Goal: Transaction & Acquisition: Purchase product/service

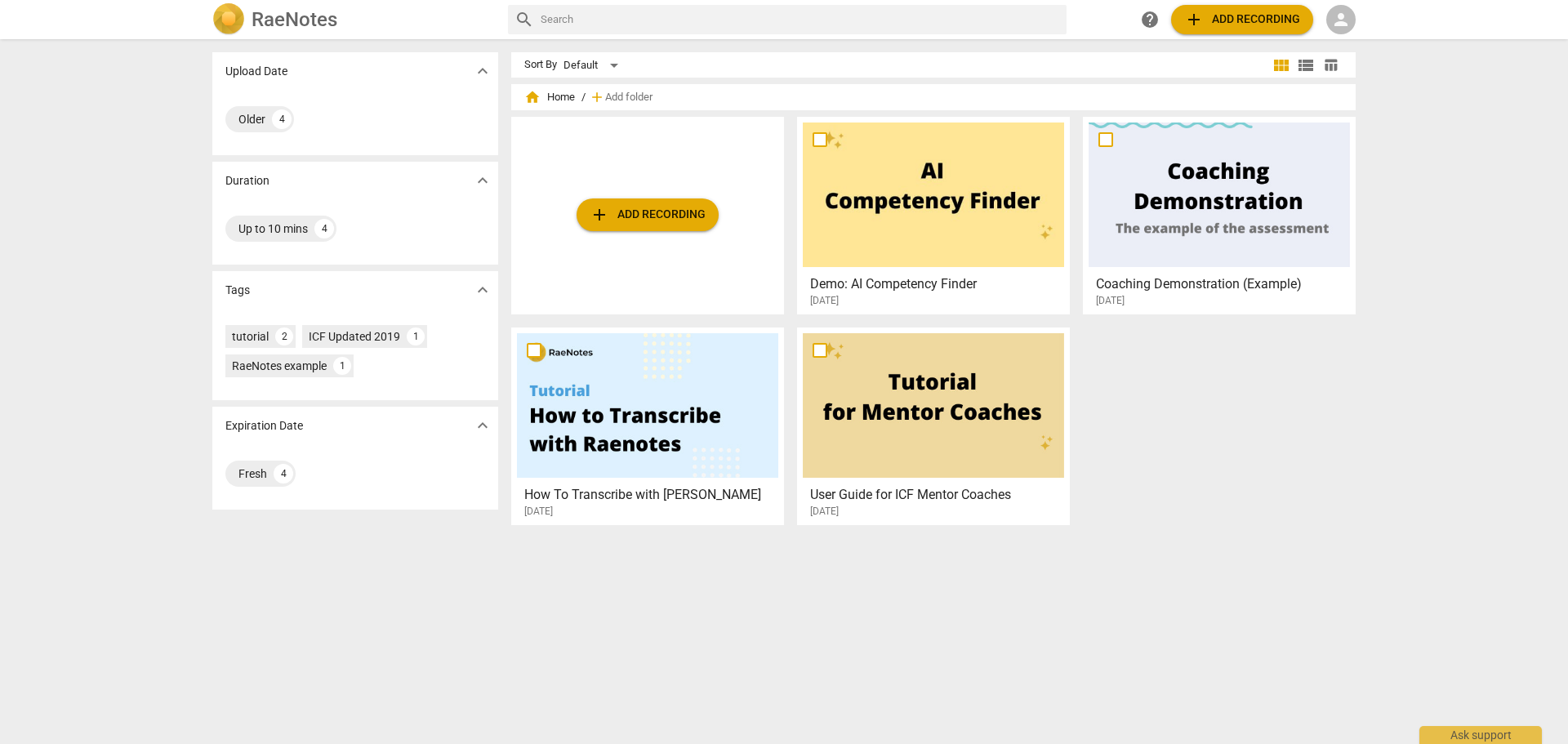
click at [1260, 15] on span "add Add recording" at bounding box center [1242, 19] width 116 height 19
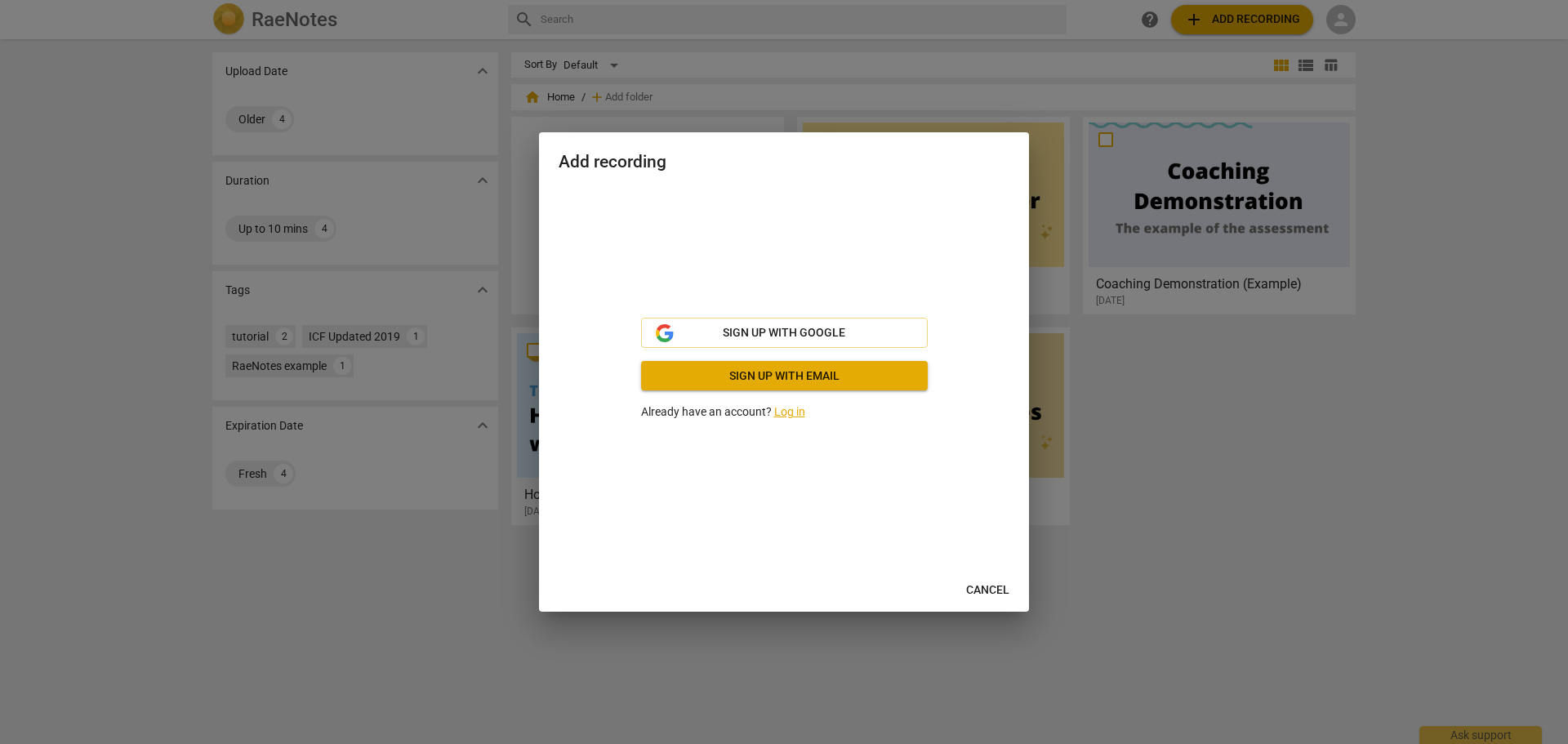
click at [1184, 437] on div at bounding box center [784, 372] width 1568 height 744
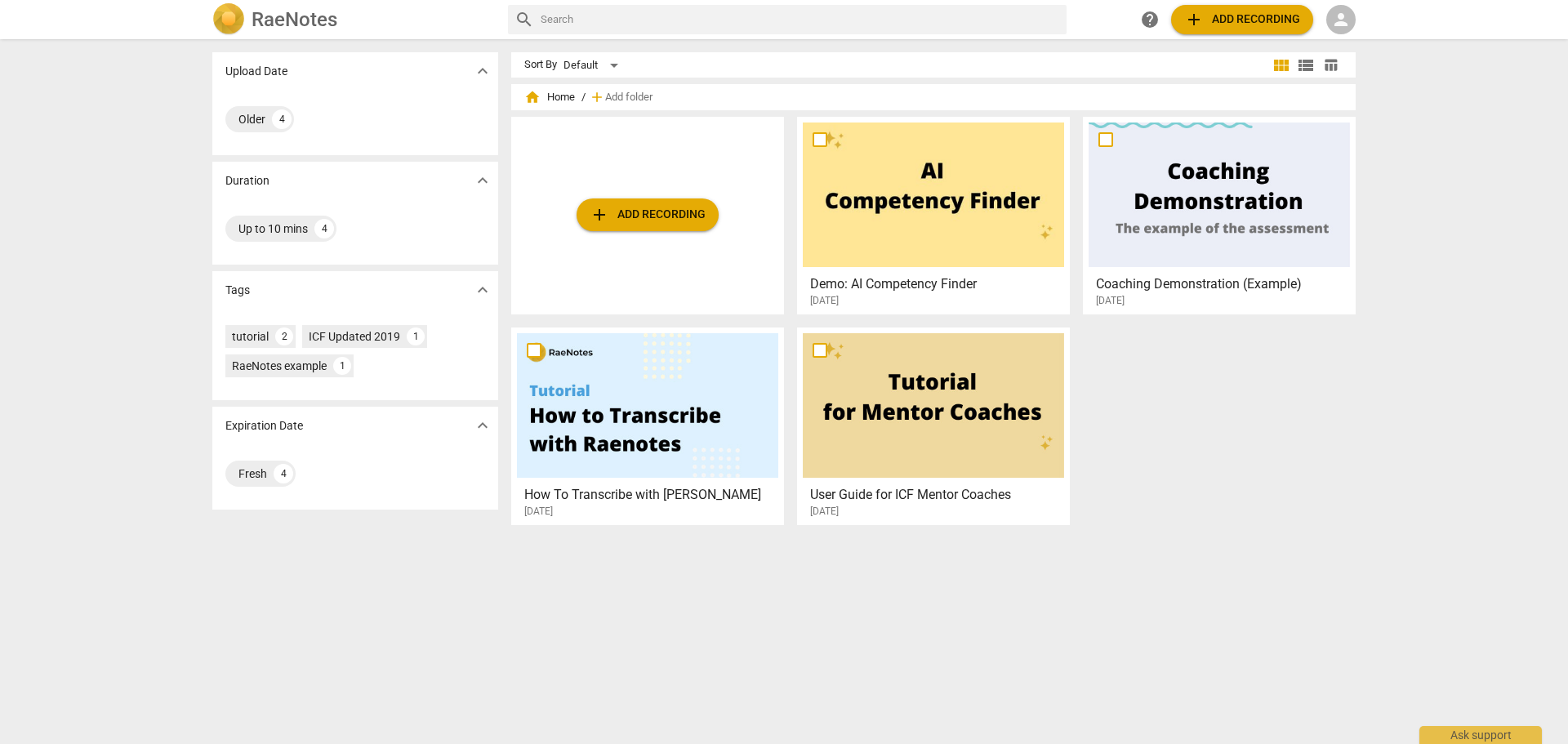
click at [1346, 16] on span "person" at bounding box center [1341, 19] width 19 height 19
click at [1352, 49] on li "Login" at bounding box center [1356, 39] width 59 height 39
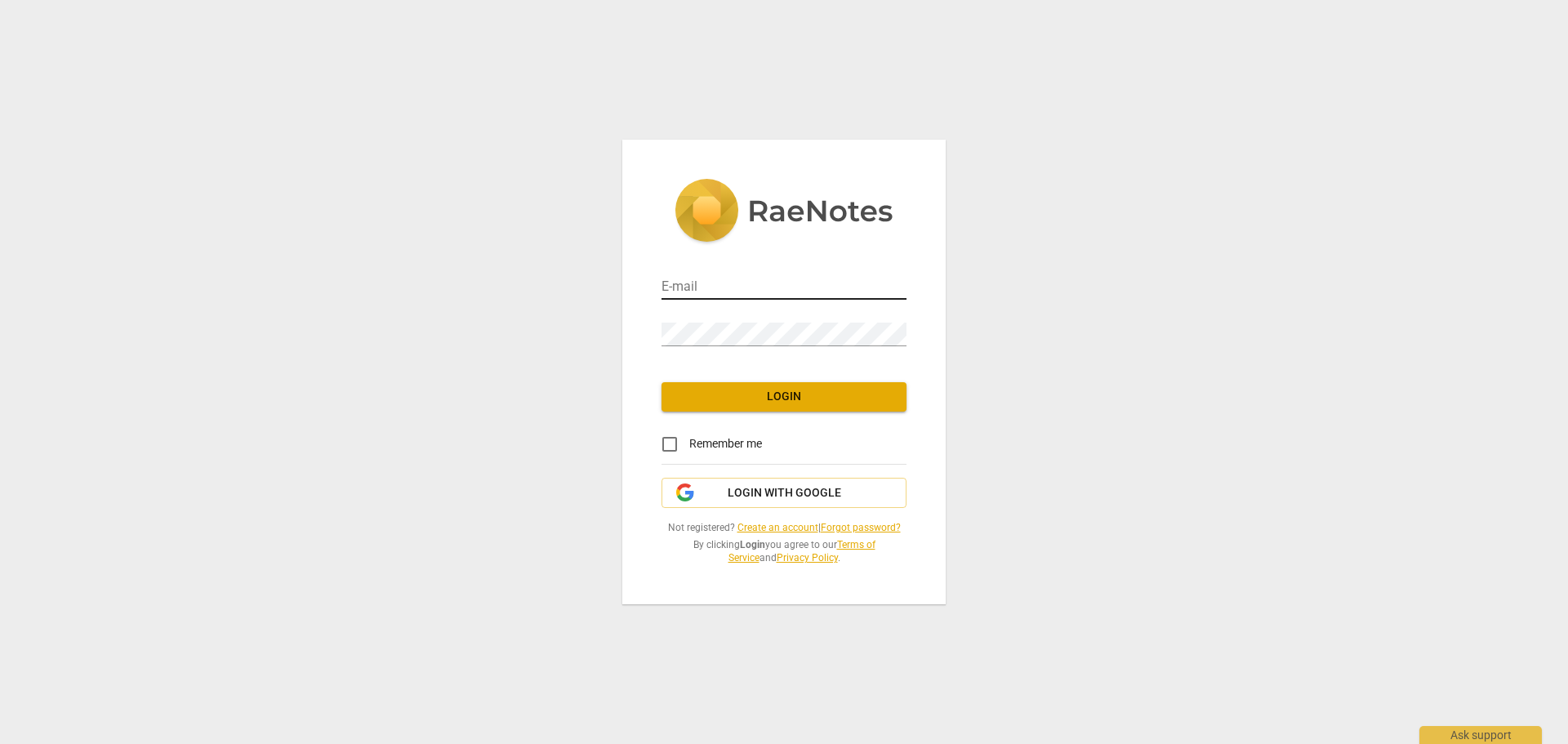
type input "[EMAIL_ADDRESS][DOMAIN_NAME]"
click at [773, 284] on input "[EMAIL_ADDRESS][DOMAIN_NAME]" at bounding box center [784, 288] width 245 height 24
click at [494, 353] on div "E-mail [EMAIL_ADDRESS][DOMAIN_NAME] Password Login Remember me Login with Googl…" at bounding box center [784, 372] width 1568 height 744
click at [807, 398] on span "Login" at bounding box center [784, 396] width 219 height 16
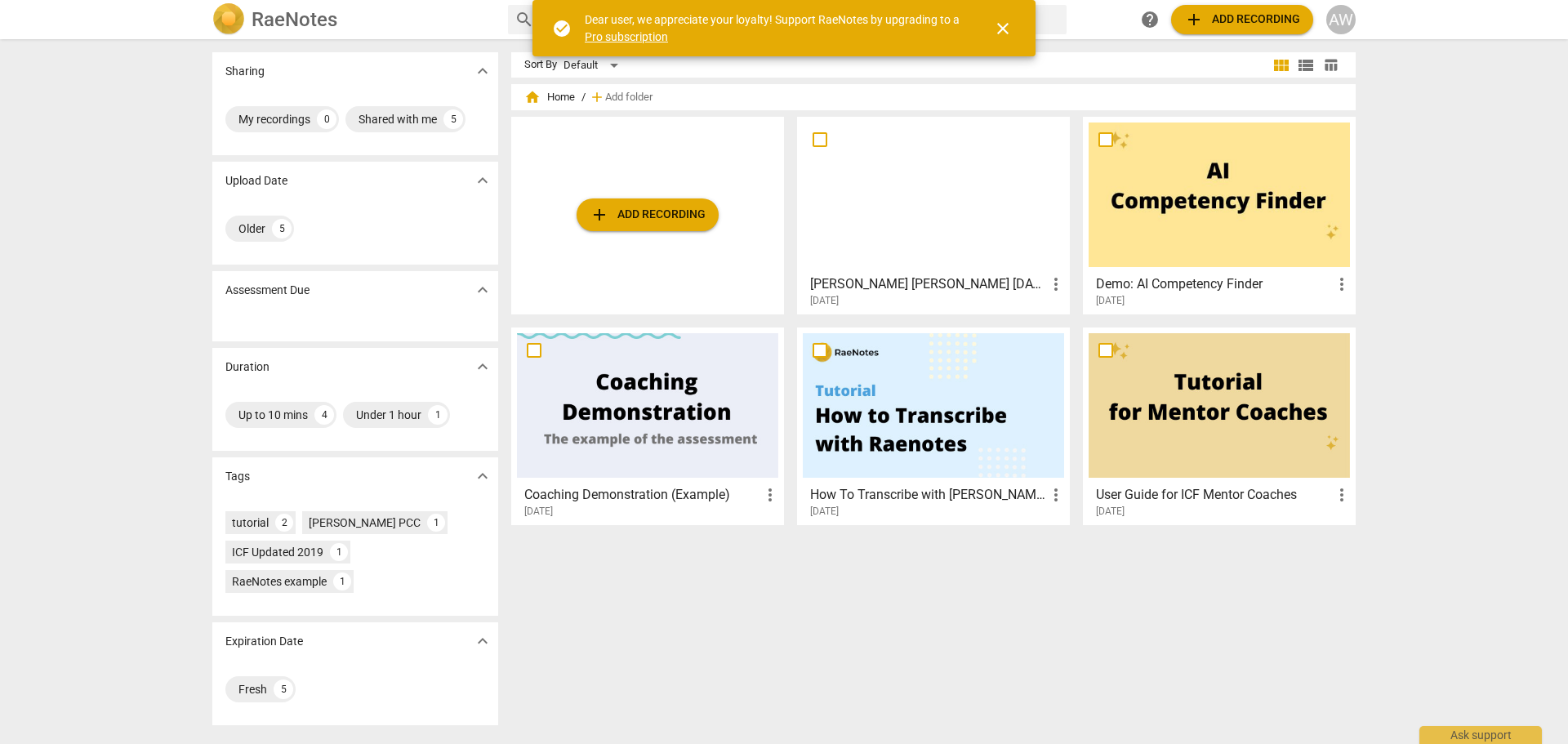
click at [1195, 29] on span "add" at bounding box center [1194, 19] width 19 height 19
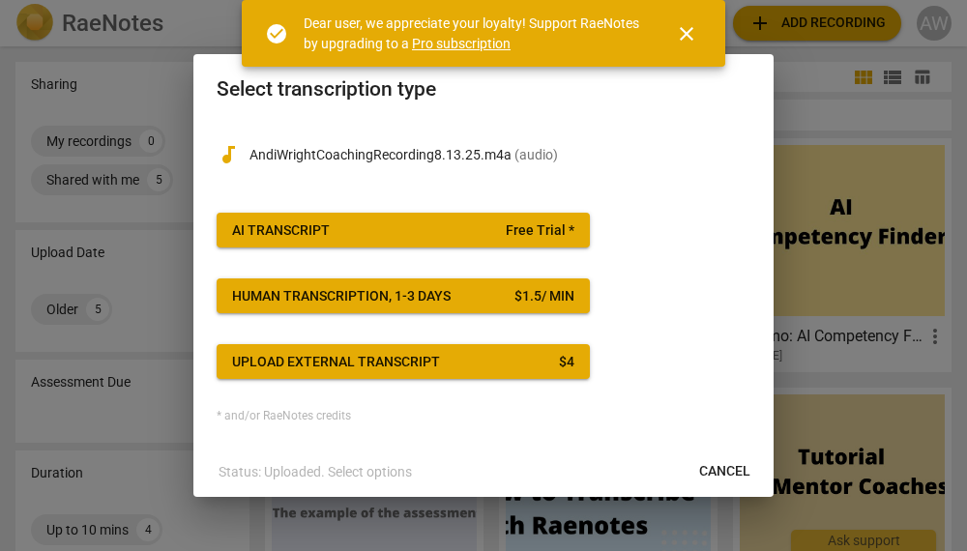
click at [690, 26] on span "close" at bounding box center [686, 33] width 23 height 23
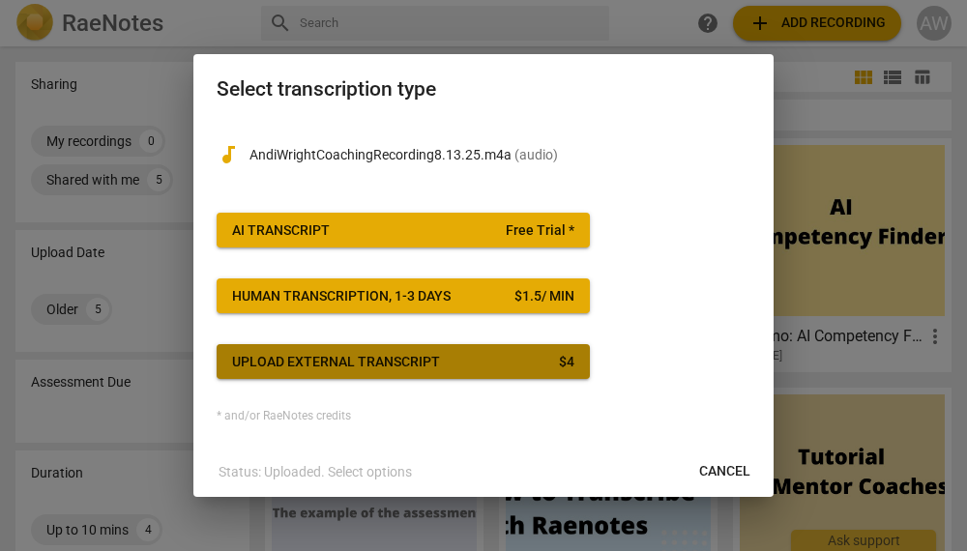
click at [421, 356] on div "Upload external transcript" at bounding box center [336, 362] width 208 height 19
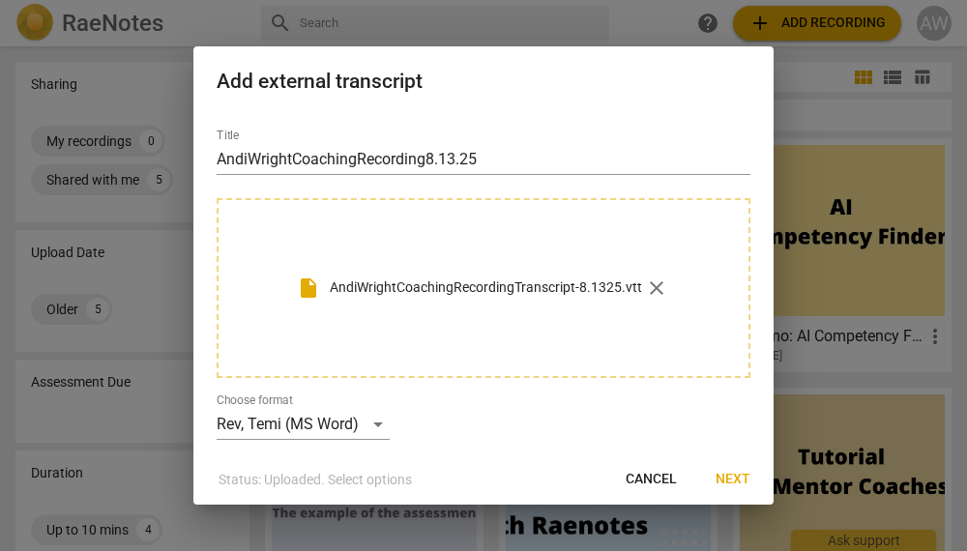
click at [647, 412] on div "Title AndiWrightCoachingRecording8.13.25 insert_drive_file AndiWrightCoachingRe…" at bounding box center [484, 276] width 534 height 327
click at [378, 423] on div "Rev, Temi (MS Word)" at bounding box center [303, 424] width 173 height 31
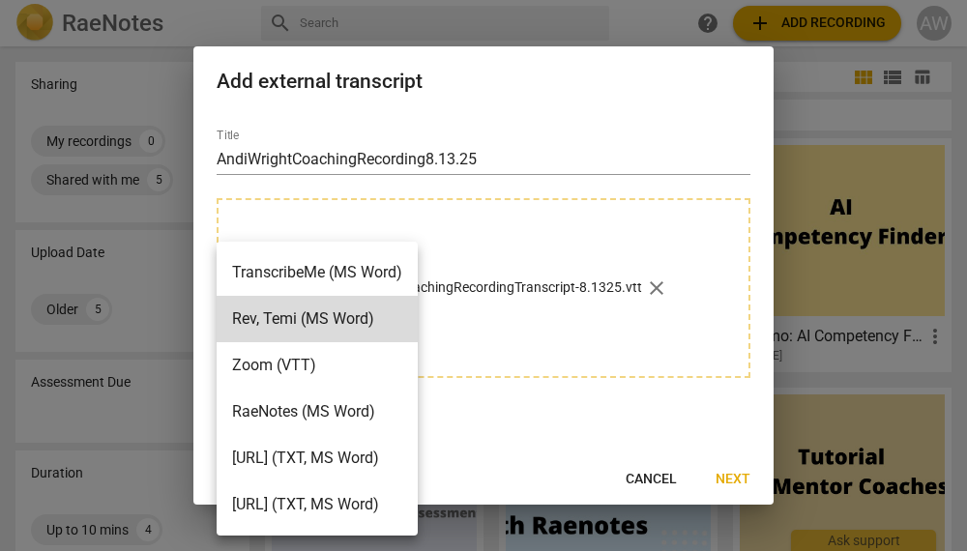
click at [562, 404] on div at bounding box center [483, 275] width 967 height 551
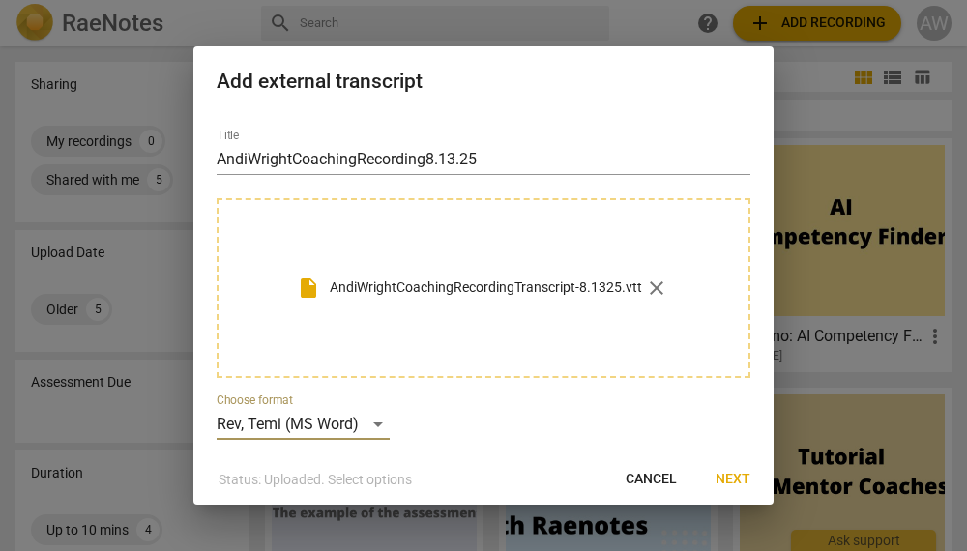
click at [737, 478] on span "Next" at bounding box center [732, 479] width 35 height 19
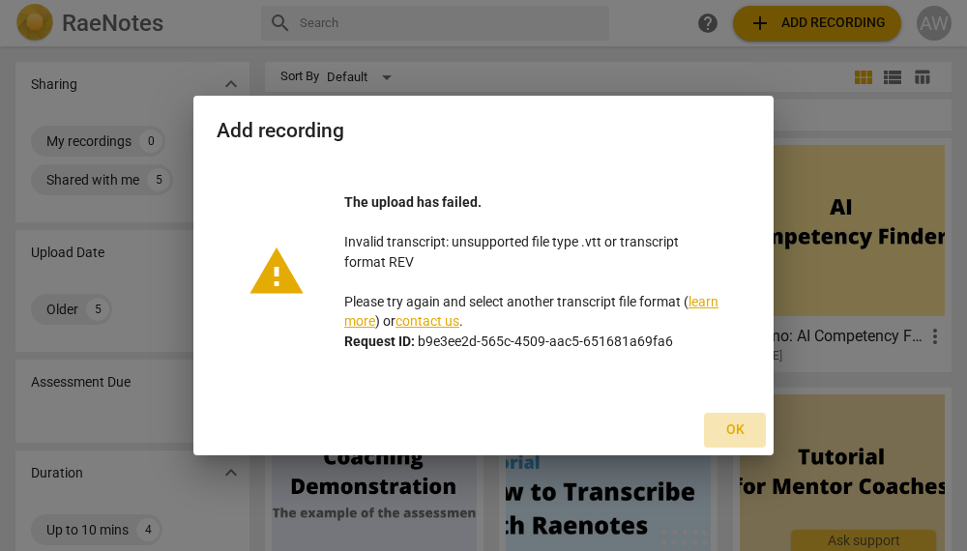
click at [738, 423] on span "Ok" at bounding box center [734, 430] width 31 height 19
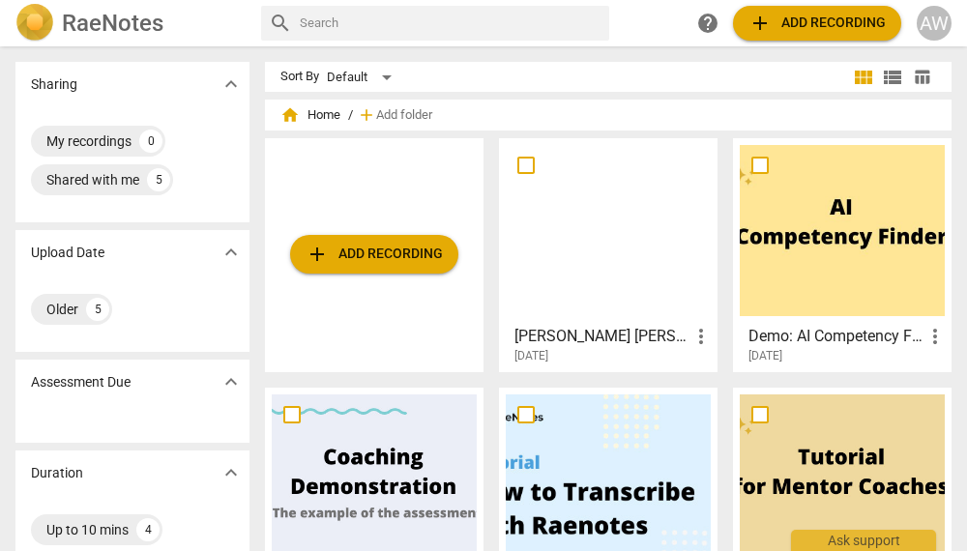
click at [828, 25] on span "add Add recording" at bounding box center [816, 23] width 137 height 23
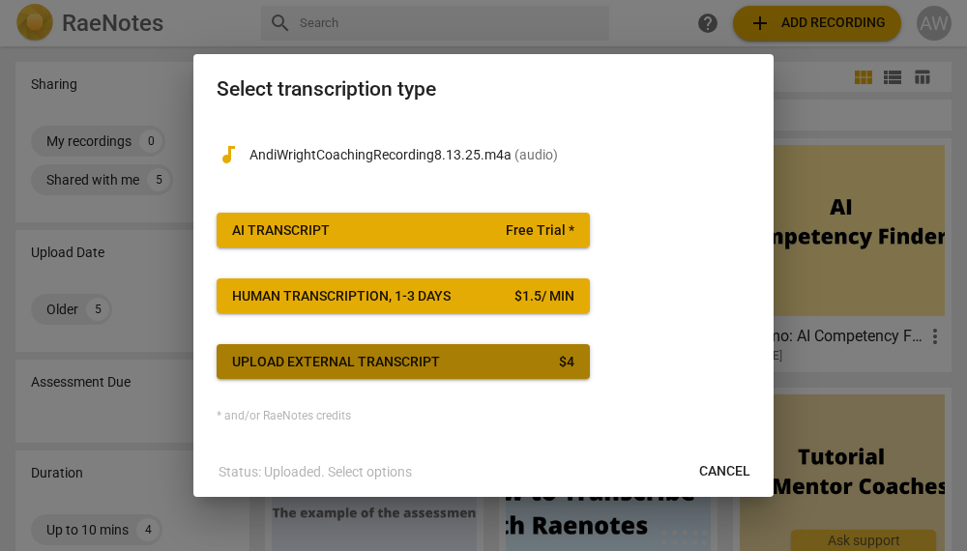
click at [429, 354] on div "Upload external transcript" at bounding box center [336, 362] width 208 height 19
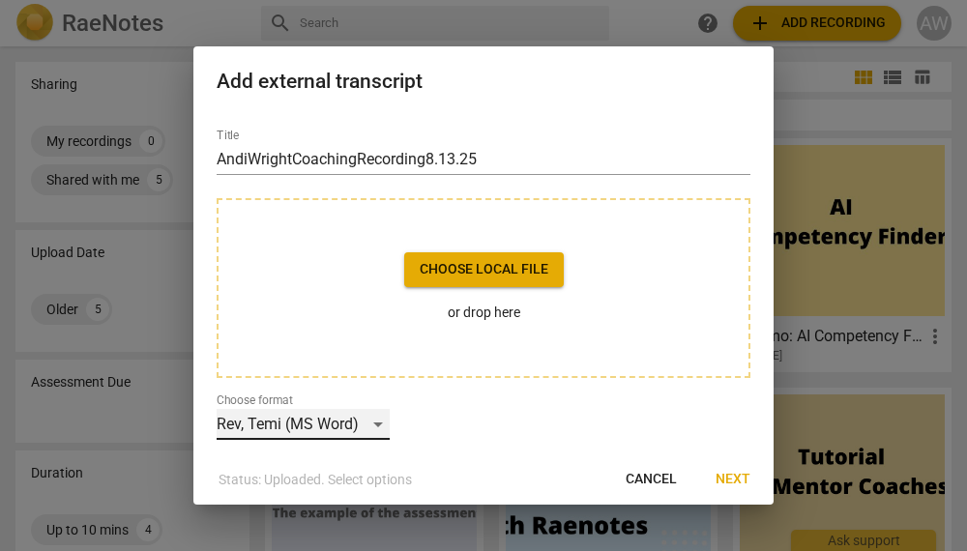
click at [369, 424] on div "Rev, Temi (MS Word)" at bounding box center [303, 424] width 173 height 31
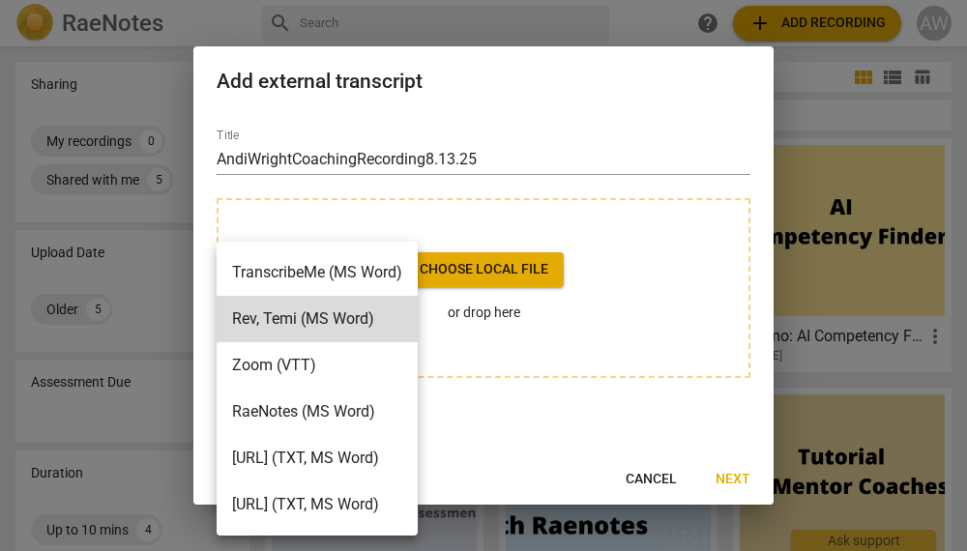
click at [582, 429] on div at bounding box center [483, 275] width 967 height 551
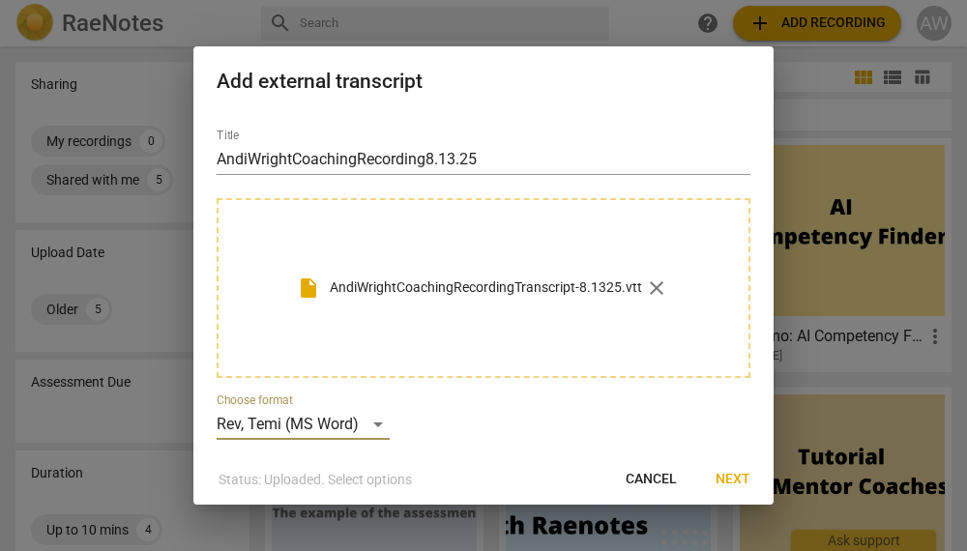
click at [731, 477] on span "Next" at bounding box center [732, 479] width 35 height 19
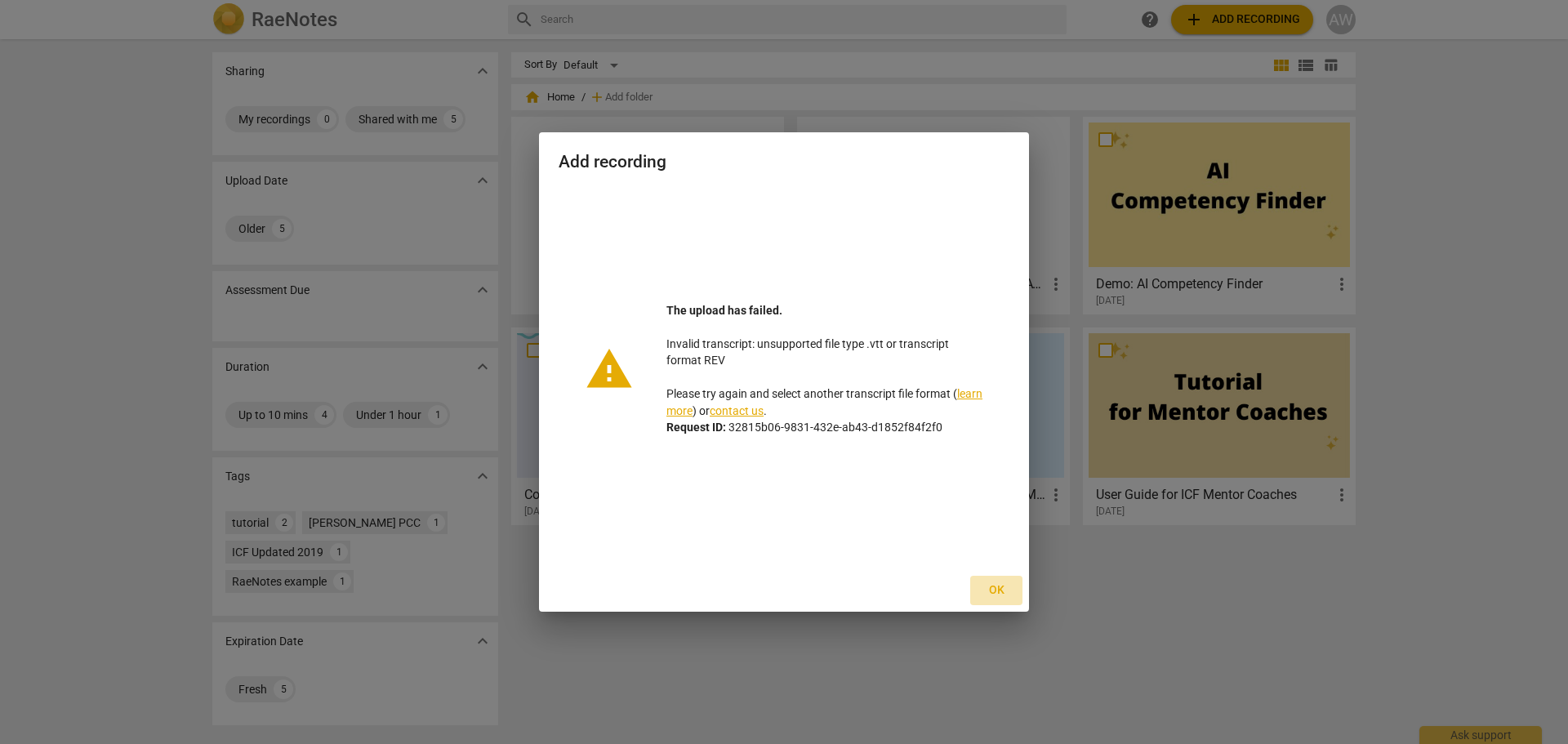
click at [999, 594] on span "Ok" at bounding box center [996, 589] width 26 height 16
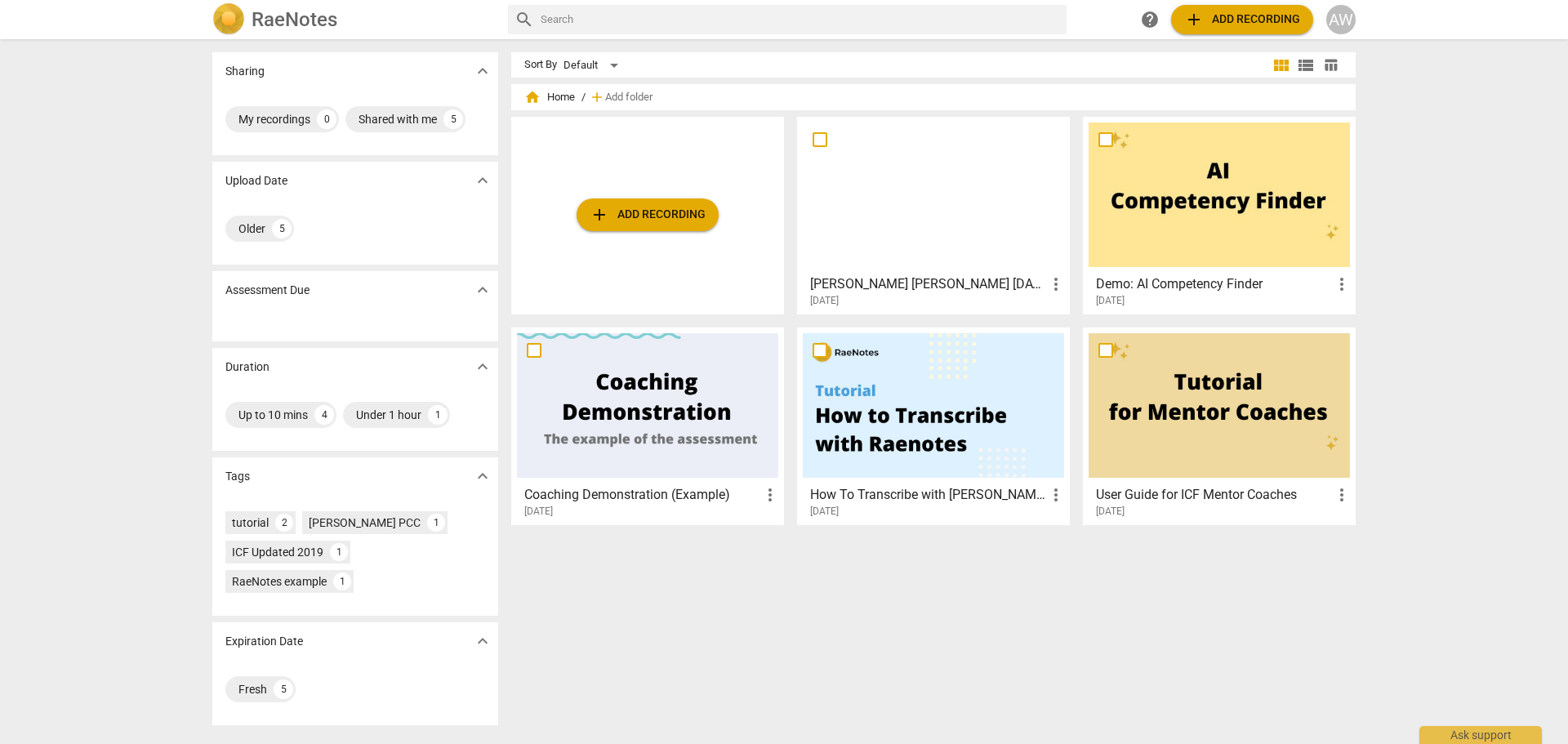
click at [621, 218] on span "add Add recording" at bounding box center [647, 215] width 116 height 19
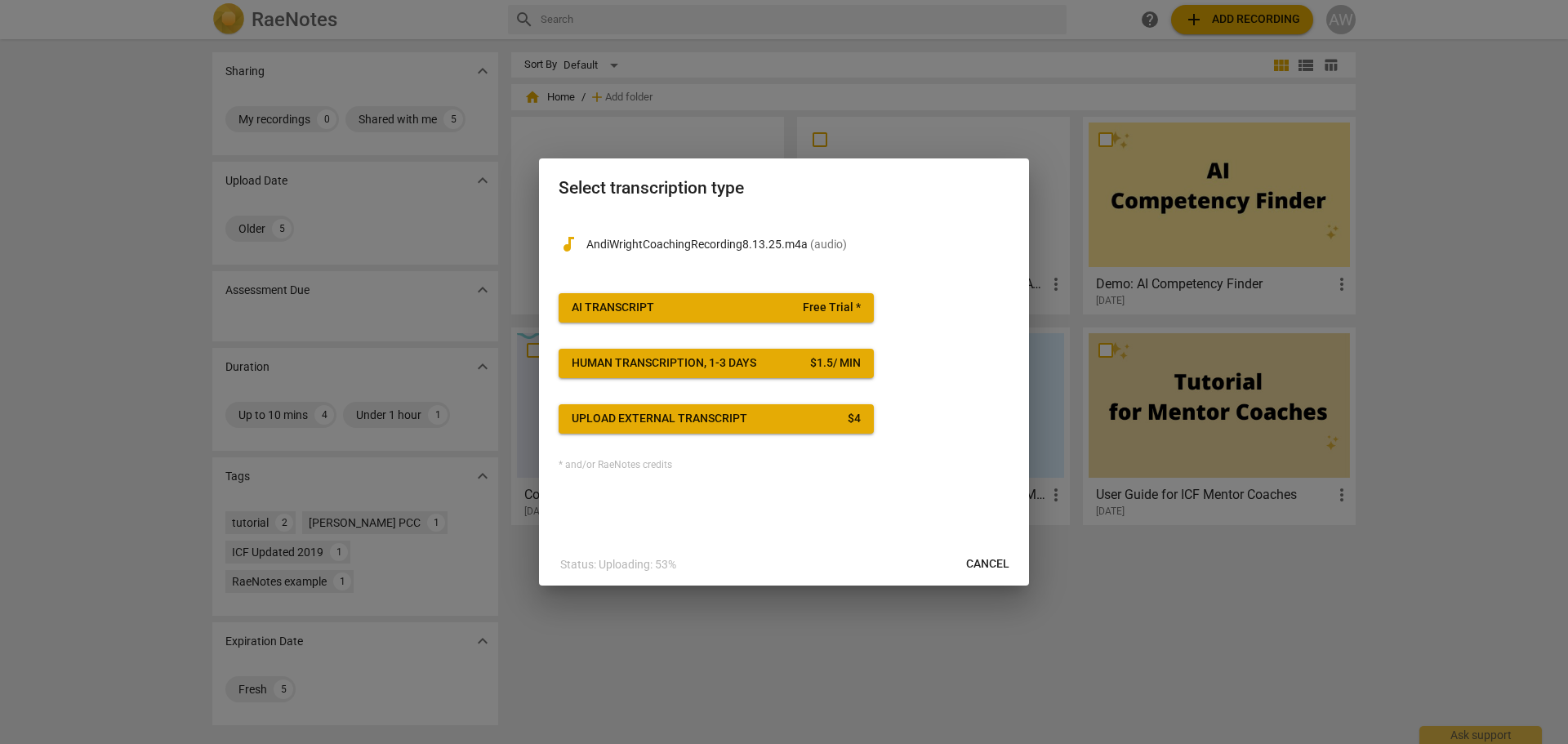
click at [738, 421] on div "Upload external transcript" at bounding box center [660, 418] width 176 height 16
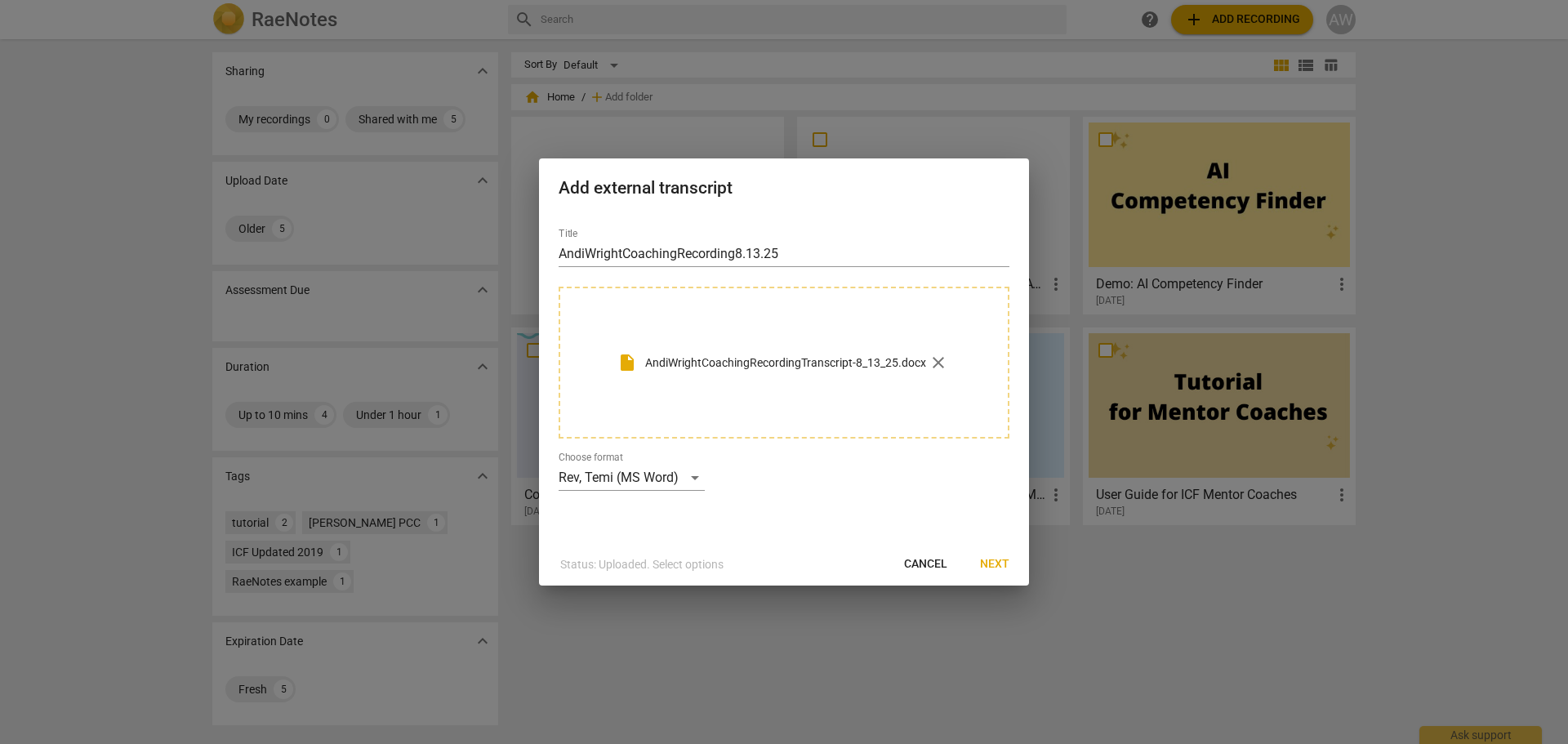
click at [997, 558] on span "Next" at bounding box center [994, 563] width 30 height 16
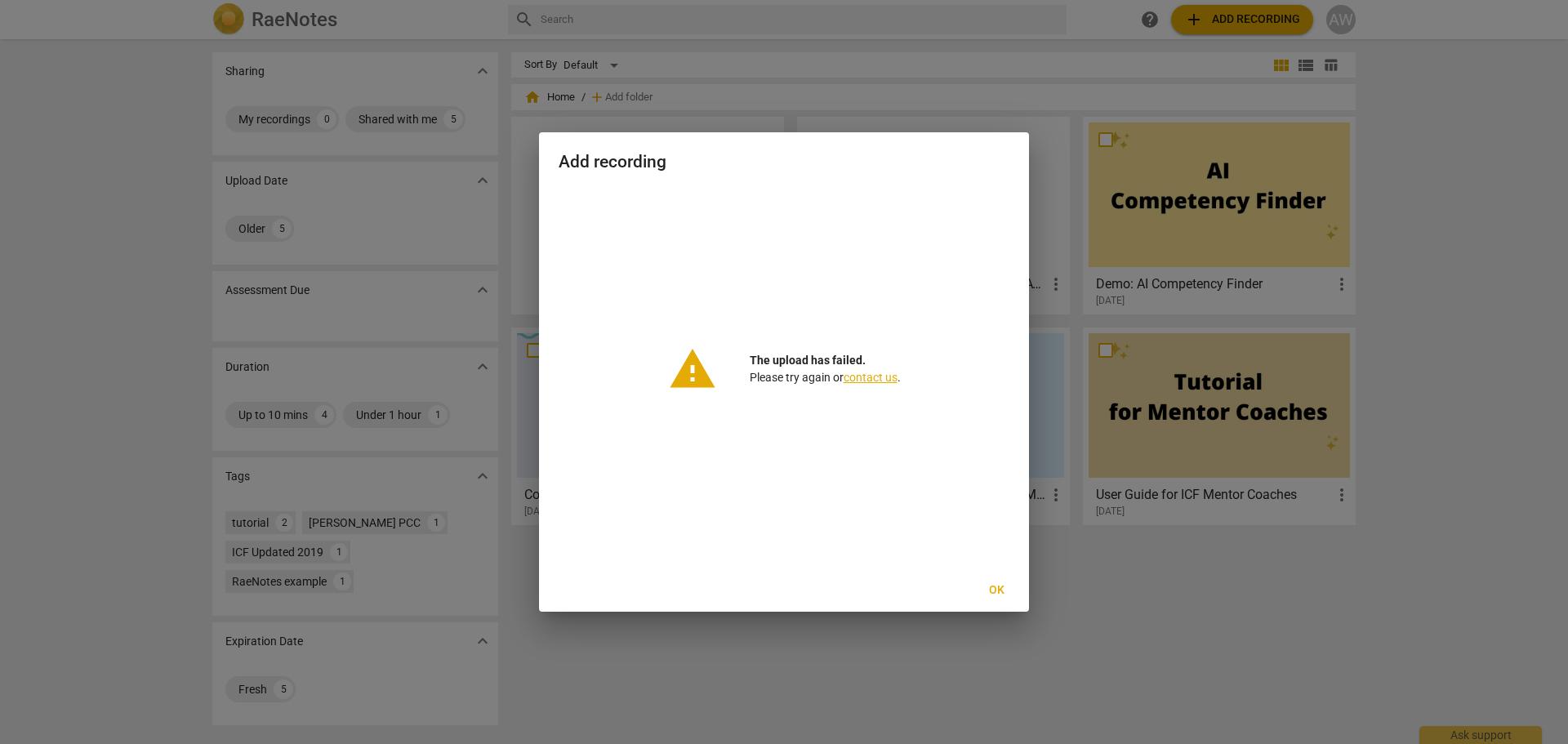
click at [994, 587] on span "Ok" at bounding box center [996, 589] width 26 height 16
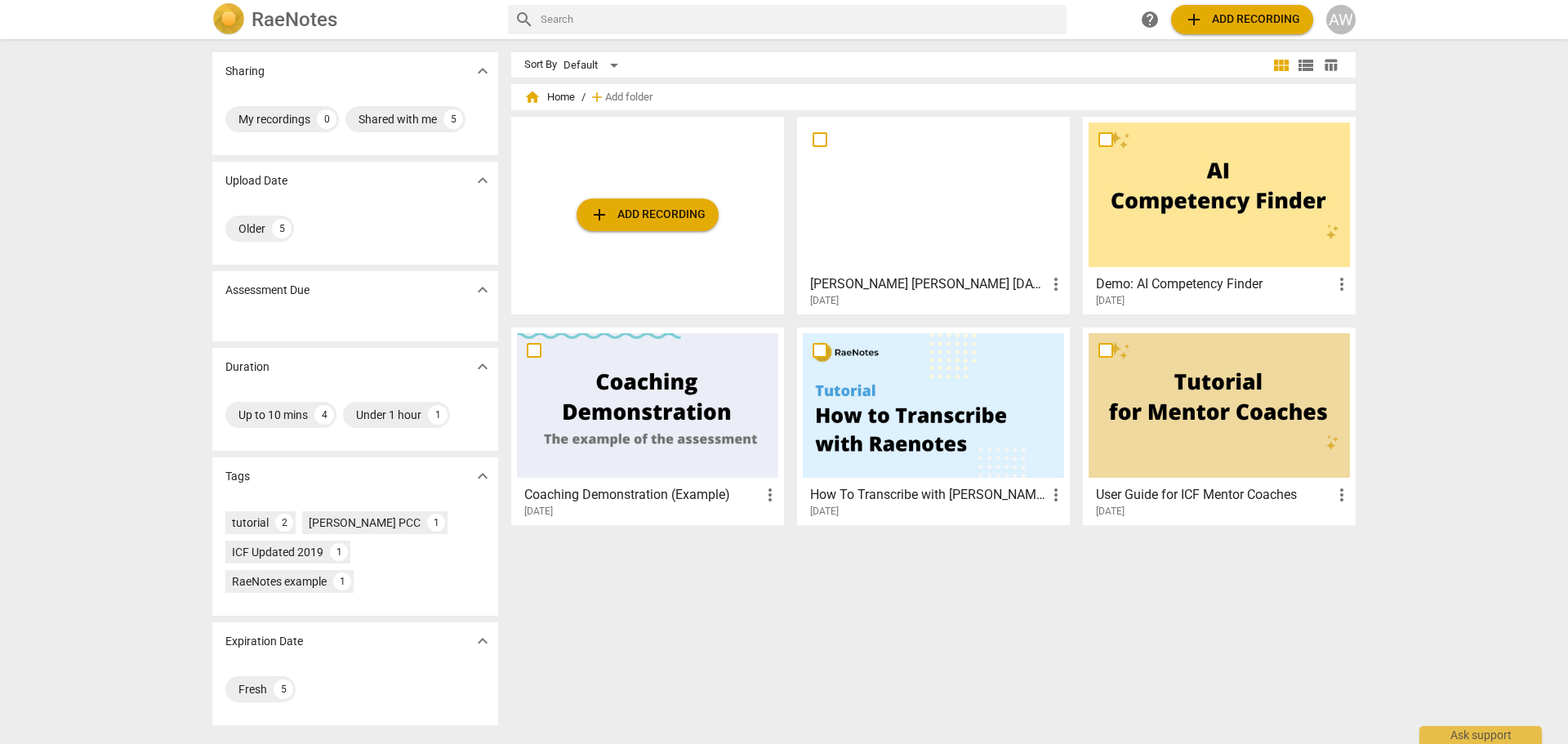
click at [629, 212] on span "add Add recording" at bounding box center [647, 215] width 116 height 19
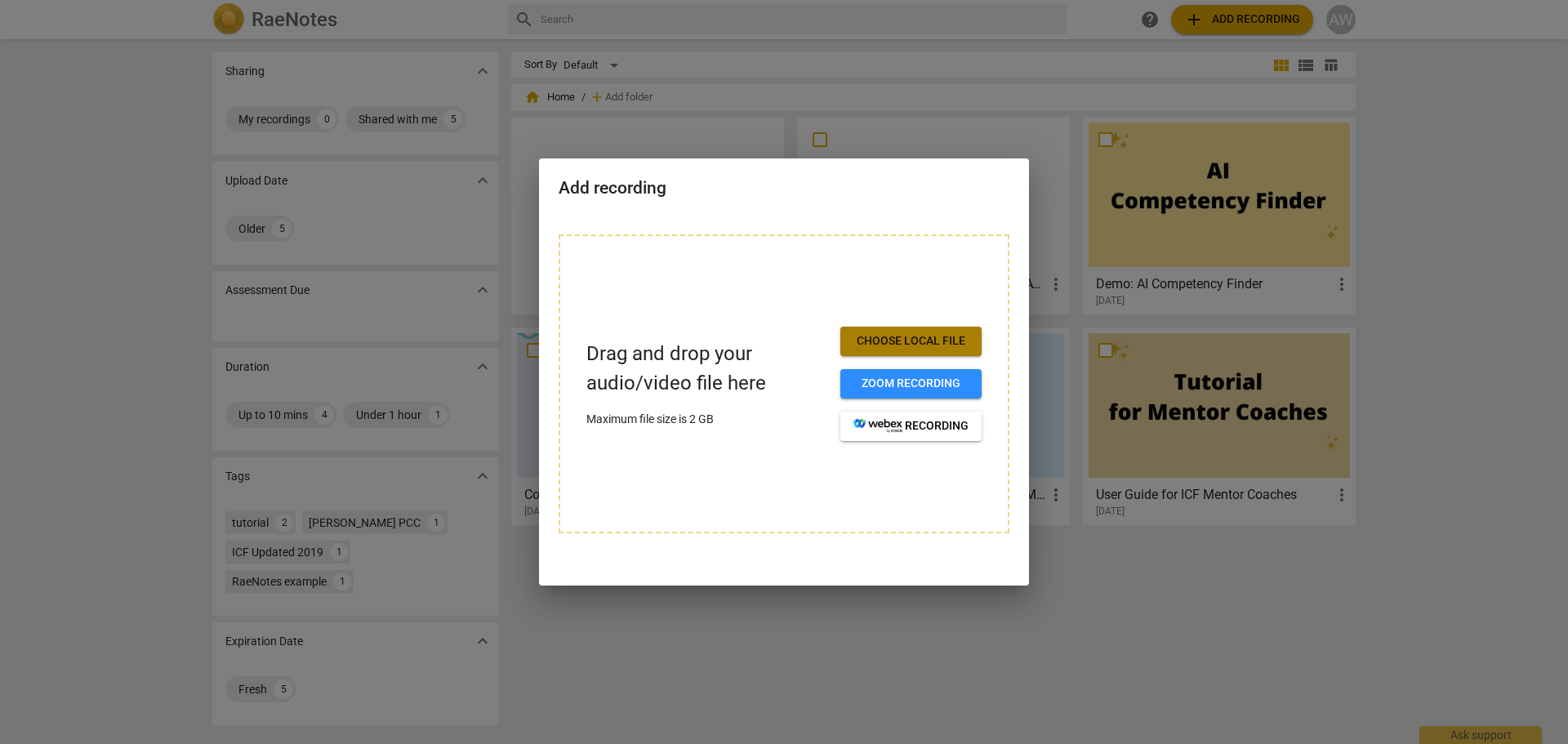
click at [929, 348] on span "Choose local file" at bounding box center [911, 340] width 115 height 16
click at [785, 356] on p "Drag and drop your audio/video file here" at bounding box center [706, 368] width 241 height 57
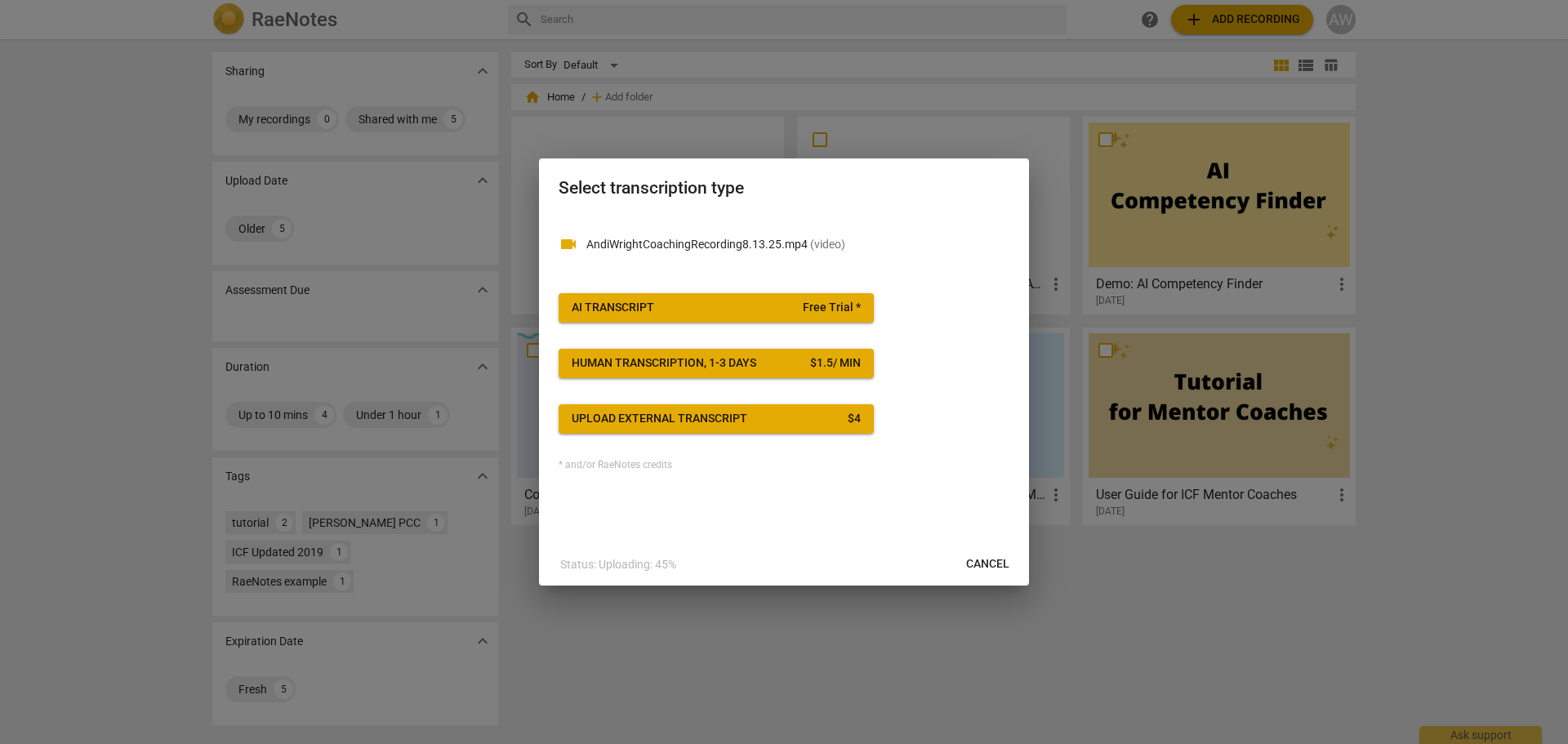
click at [684, 416] on div "Upload external transcript" at bounding box center [660, 418] width 176 height 16
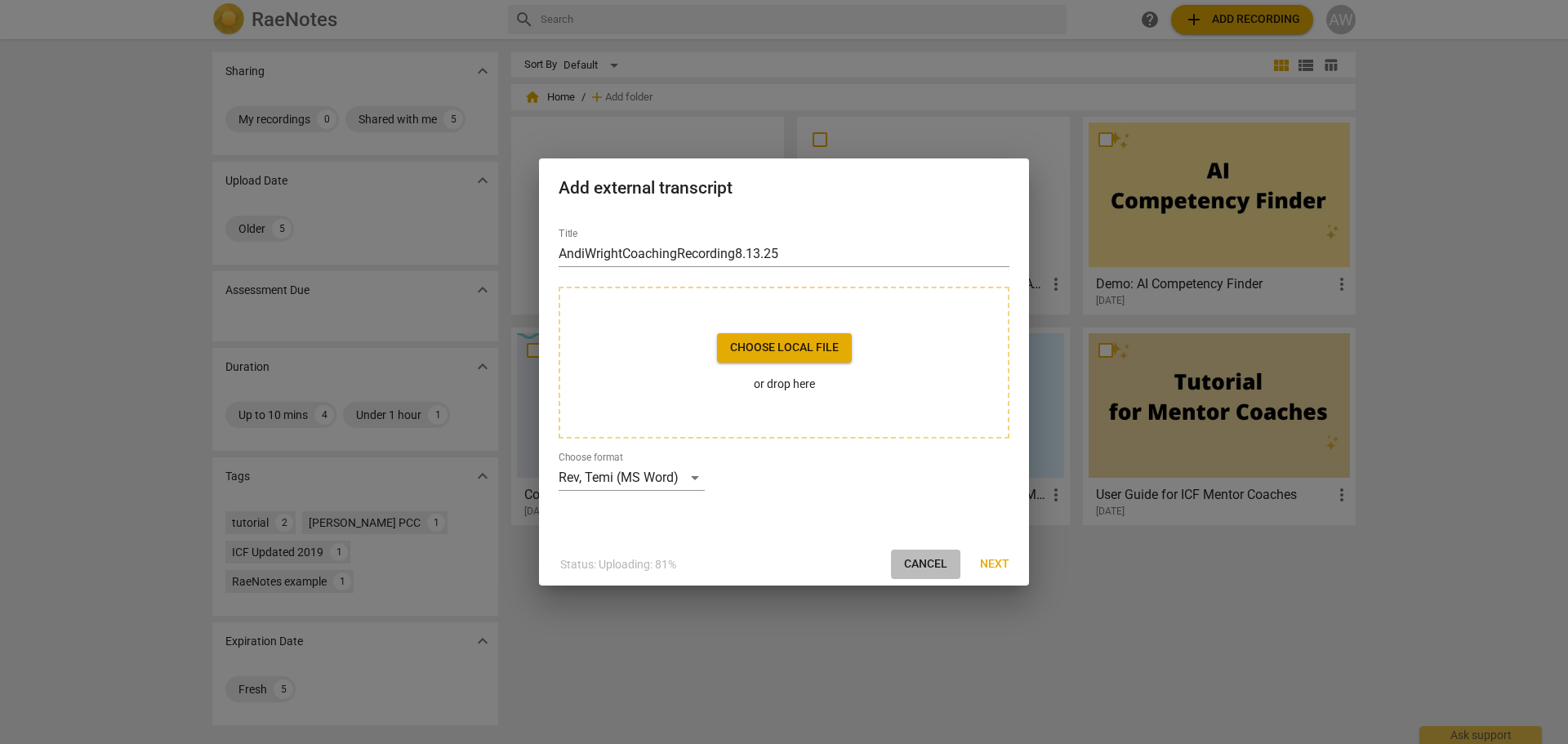
click at [923, 567] on span "Cancel" at bounding box center [925, 563] width 43 height 16
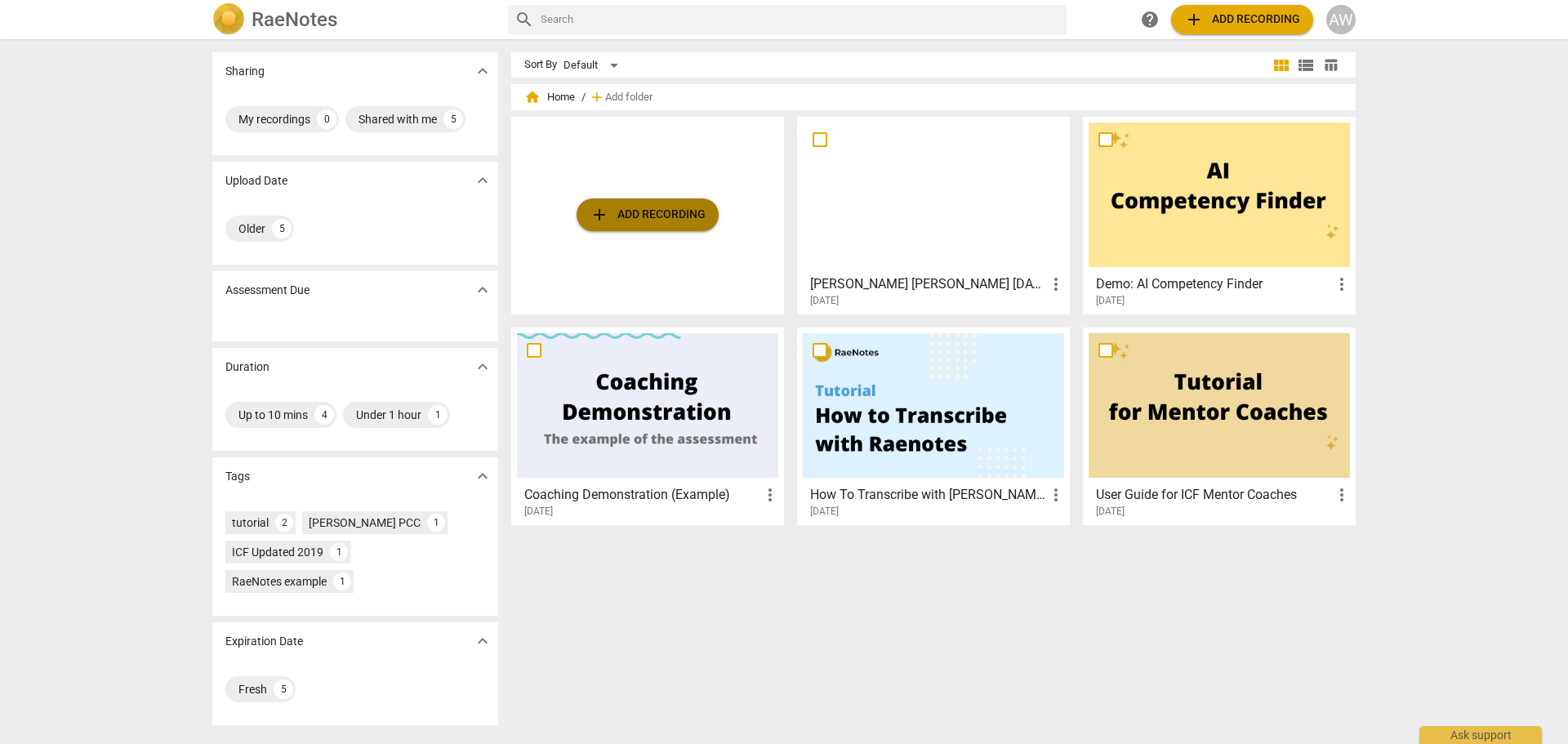
click at [667, 202] on button "add Add recording" at bounding box center [648, 215] width 142 height 33
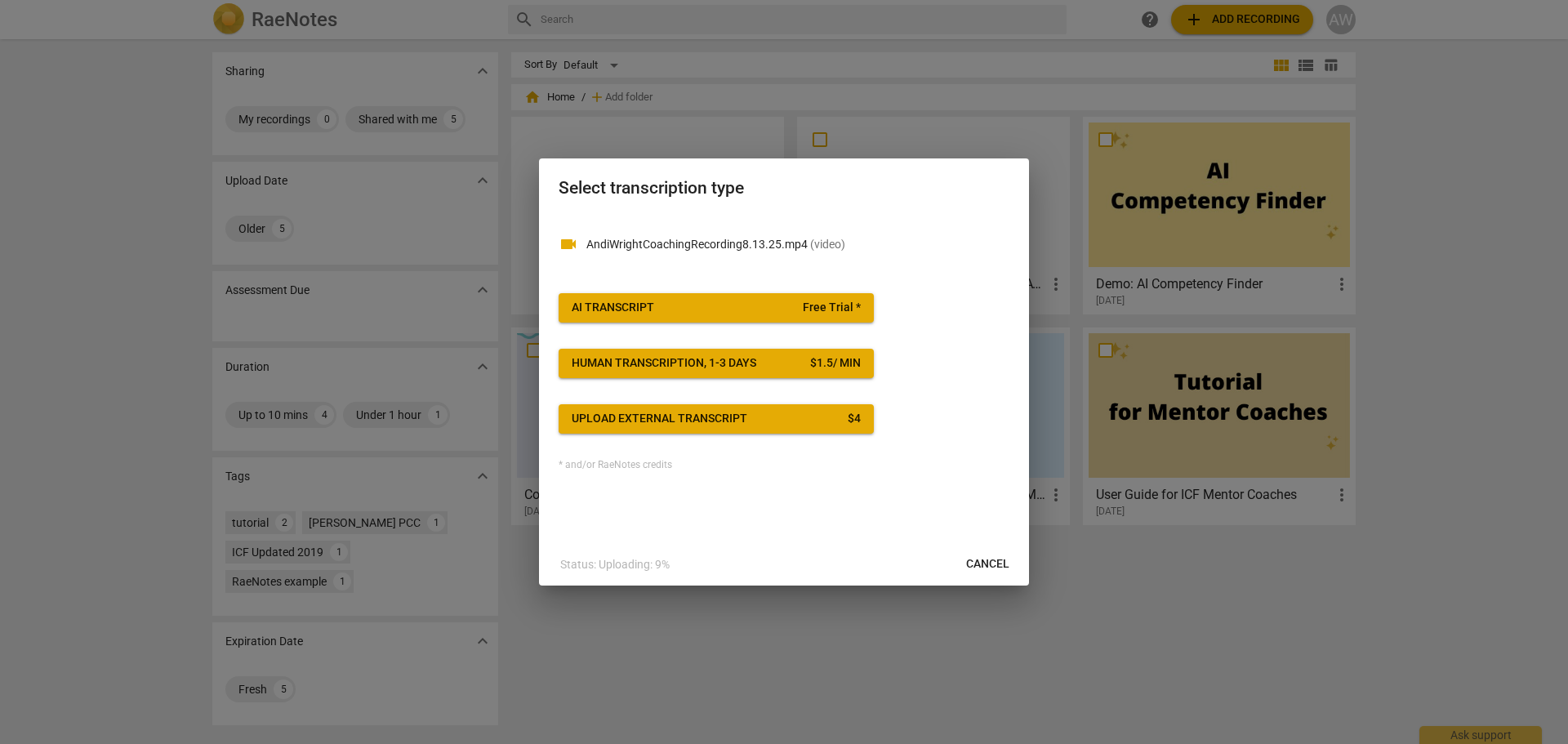
click at [698, 307] on span "AI Transcript Free Trial *" at bounding box center [716, 307] width 289 height 16
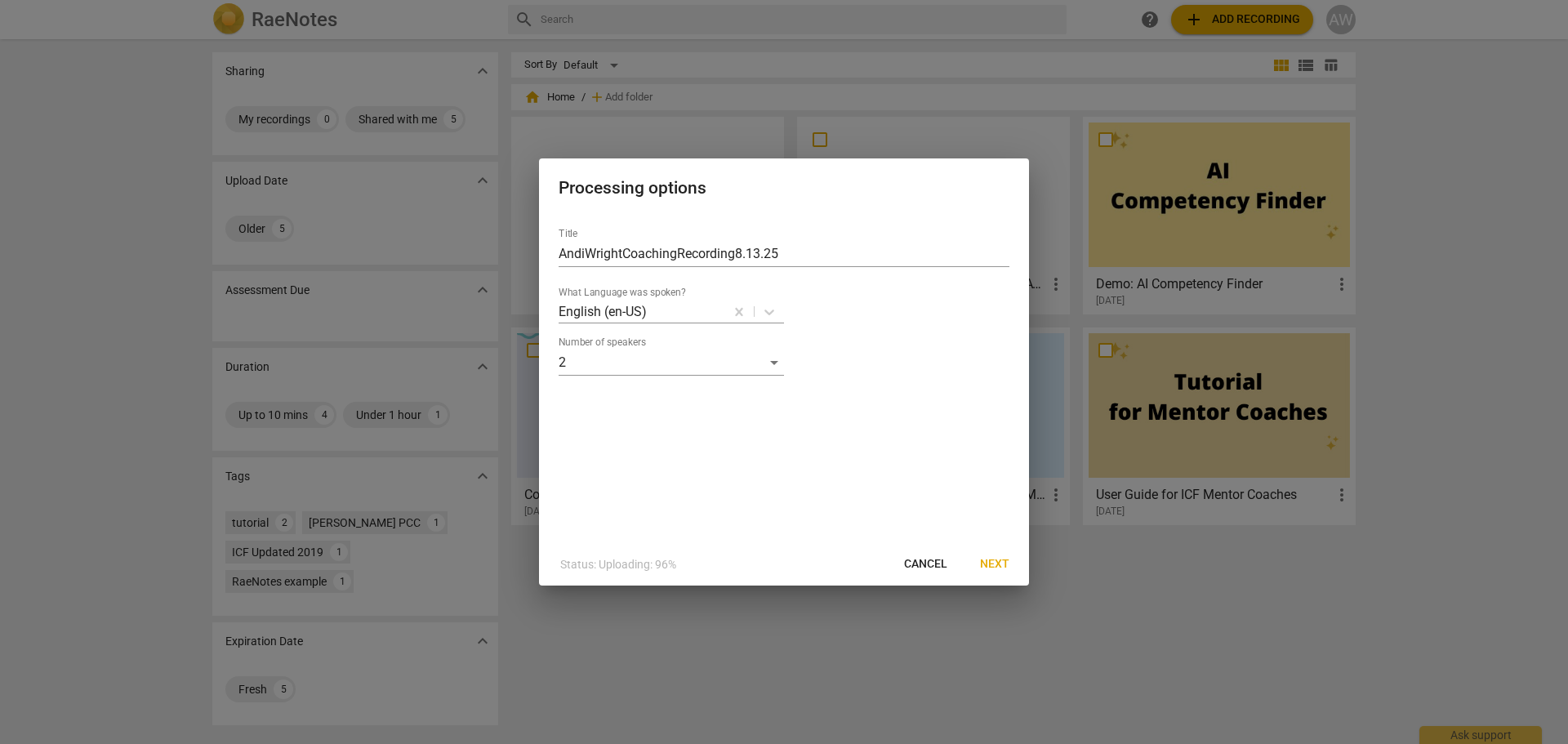
click at [1005, 561] on span "Next" at bounding box center [994, 563] width 30 height 16
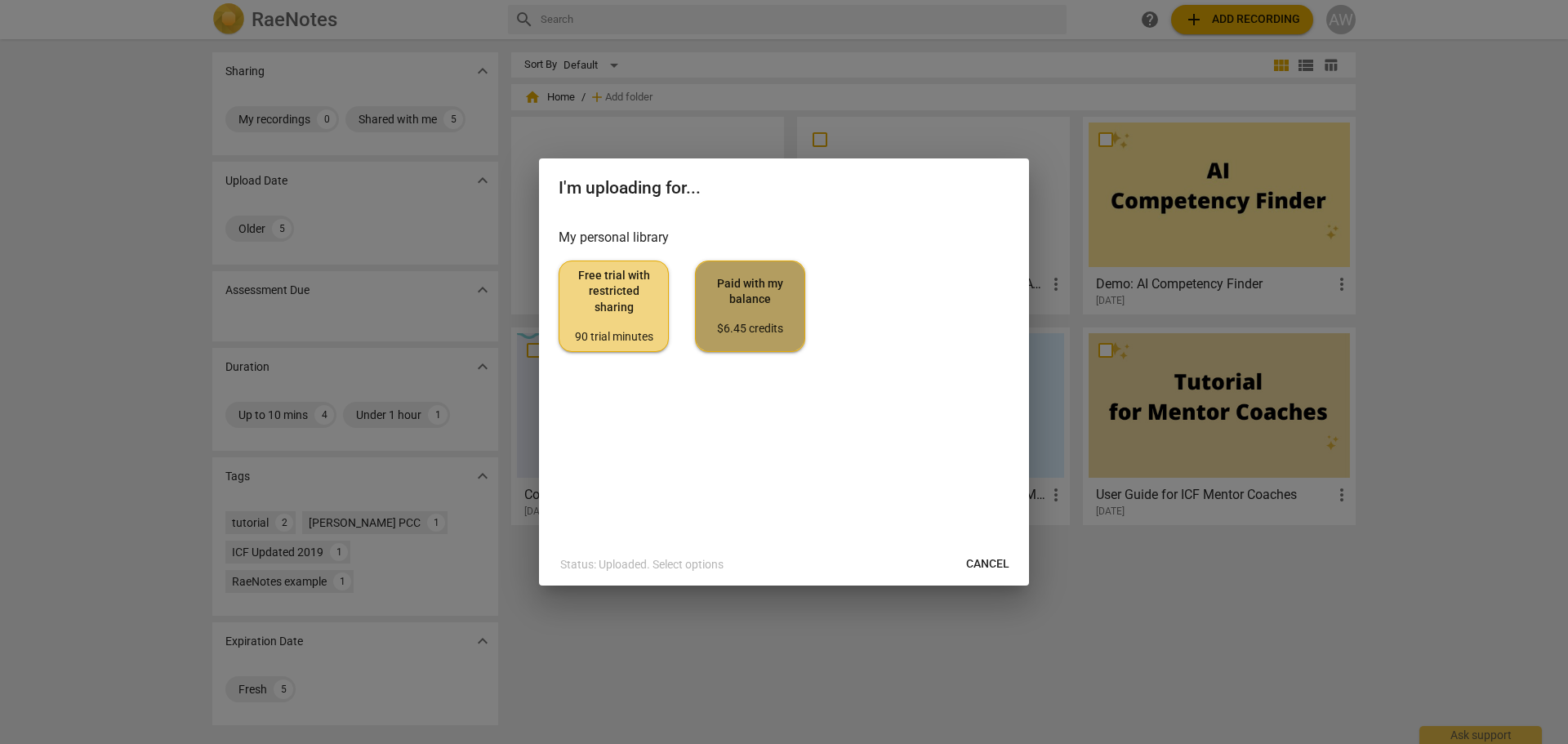
click at [765, 294] on span "Paid with my balance $6.45 credits" at bounding box center [750, 307] width 83 height 62
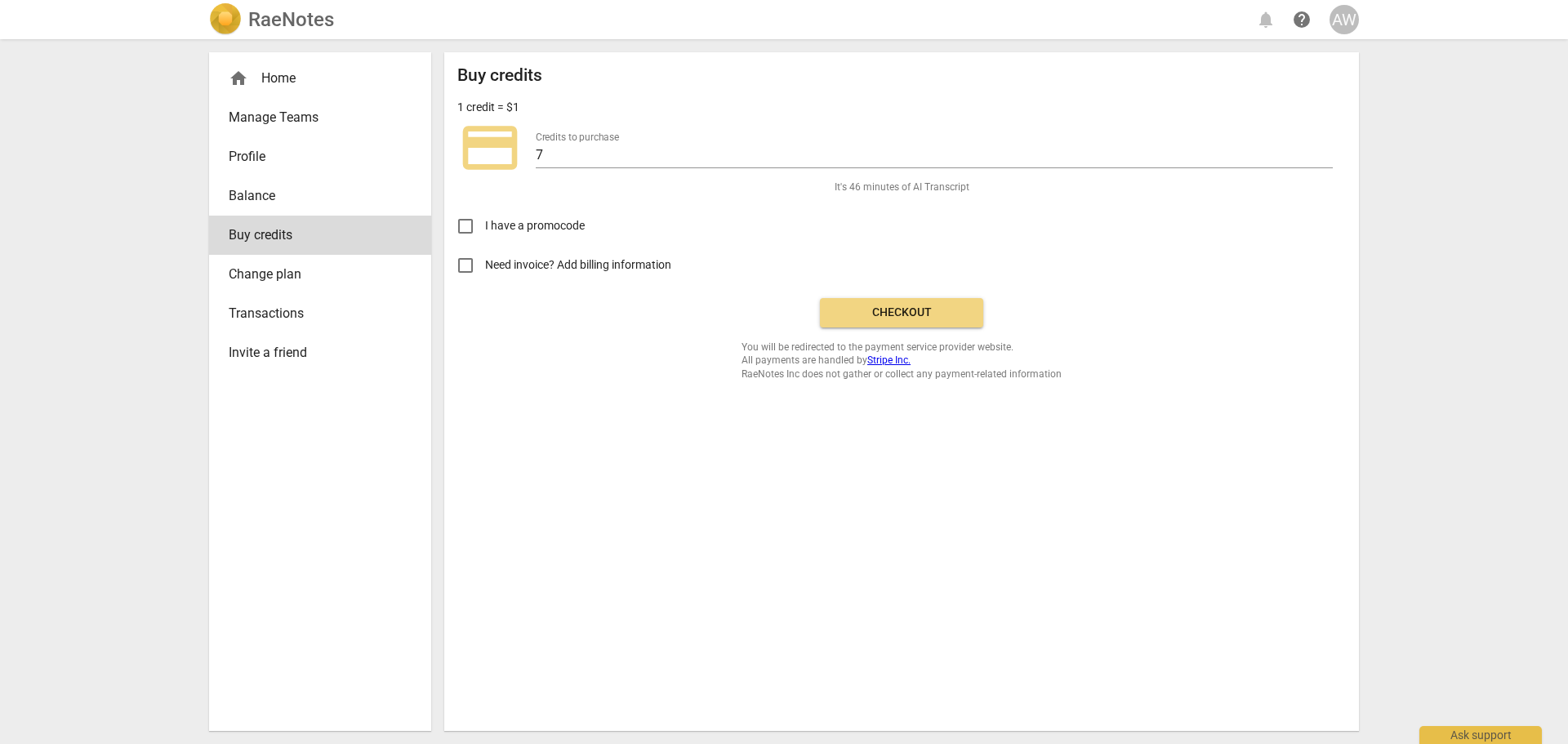
click at [467, 263] on input "Need invoice? Add billing information" at bounding box center [466, 265] width 39 height 39
checkbox input "true"
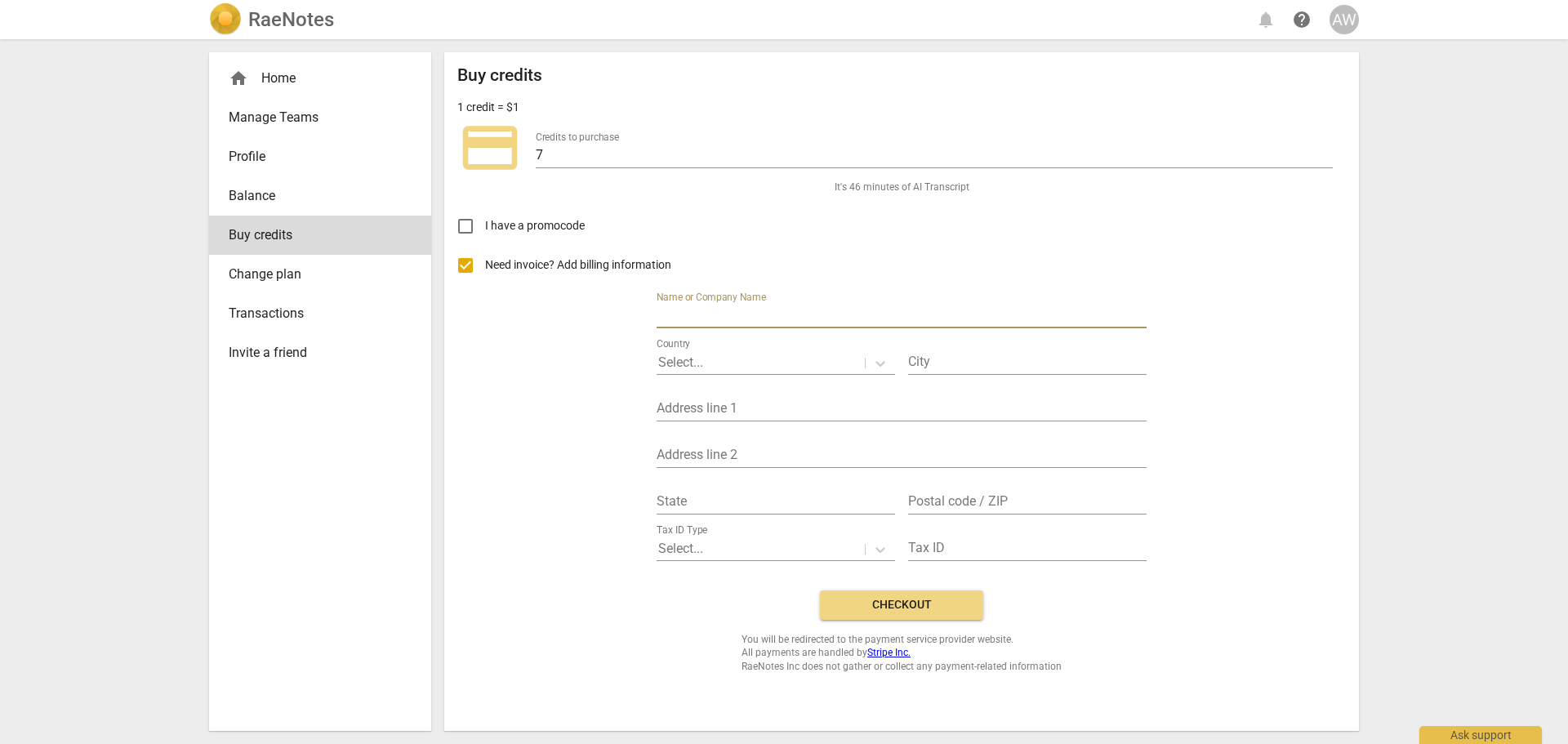
click at [710, 307] on input "text" at bounding box center [901, 317] width 490 height 24
type input "CTP Solutions, LLC"
type input "[PERSON_NAME][GEOGRAPHIC_DATA]"
type input "Home, [STREET_ADDRESS]"
type input "31724 Auburn Dr"
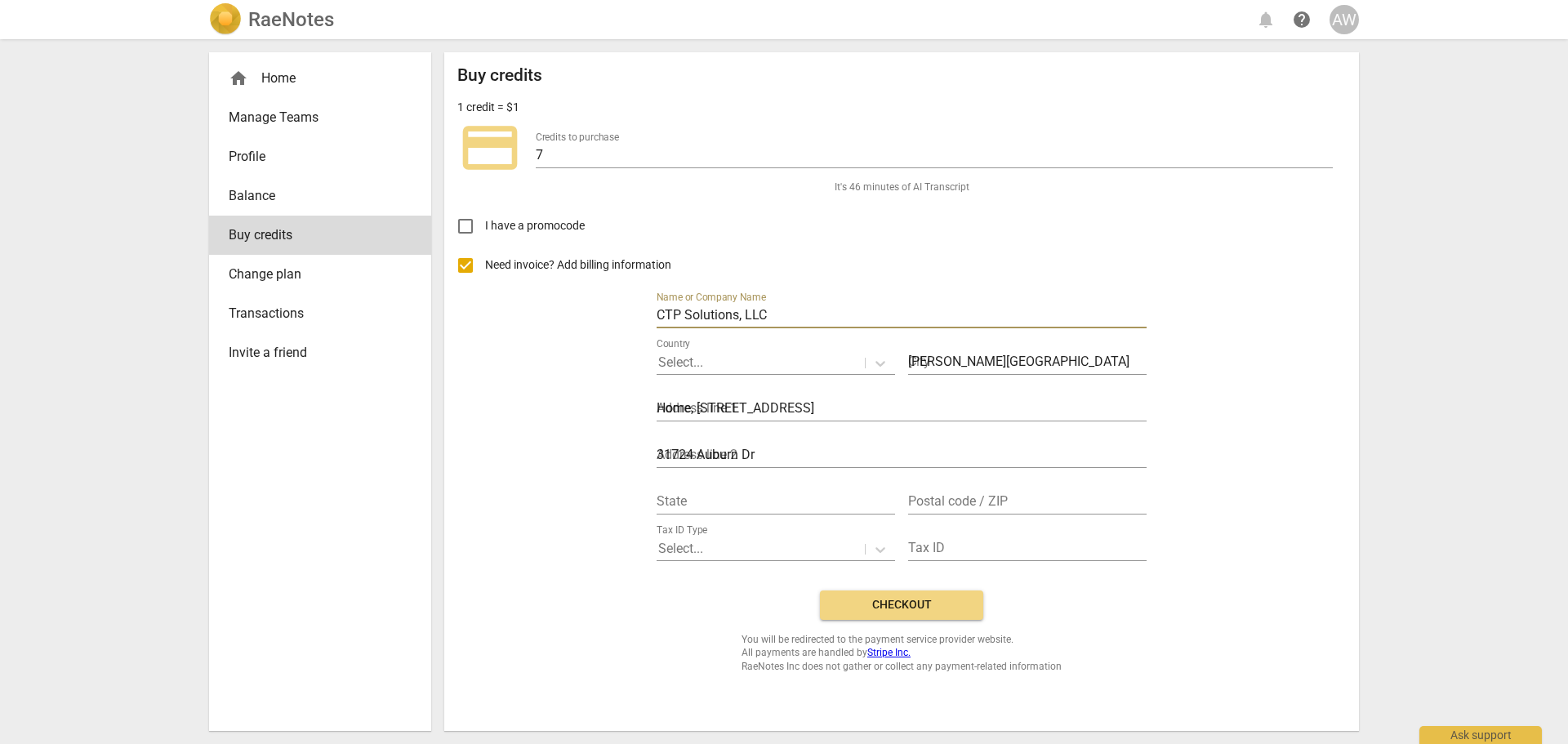
type input "MI"
type input "48025"
click at [529, 342] on div "Need invoice? Add billing information Name or Company Name CTP Solutions, LLC C…" at bounding box center [901, 411] width 889 height 331
click at [688, 356] on p "Select..." at bounding box center [680, 362] width 45 height 19
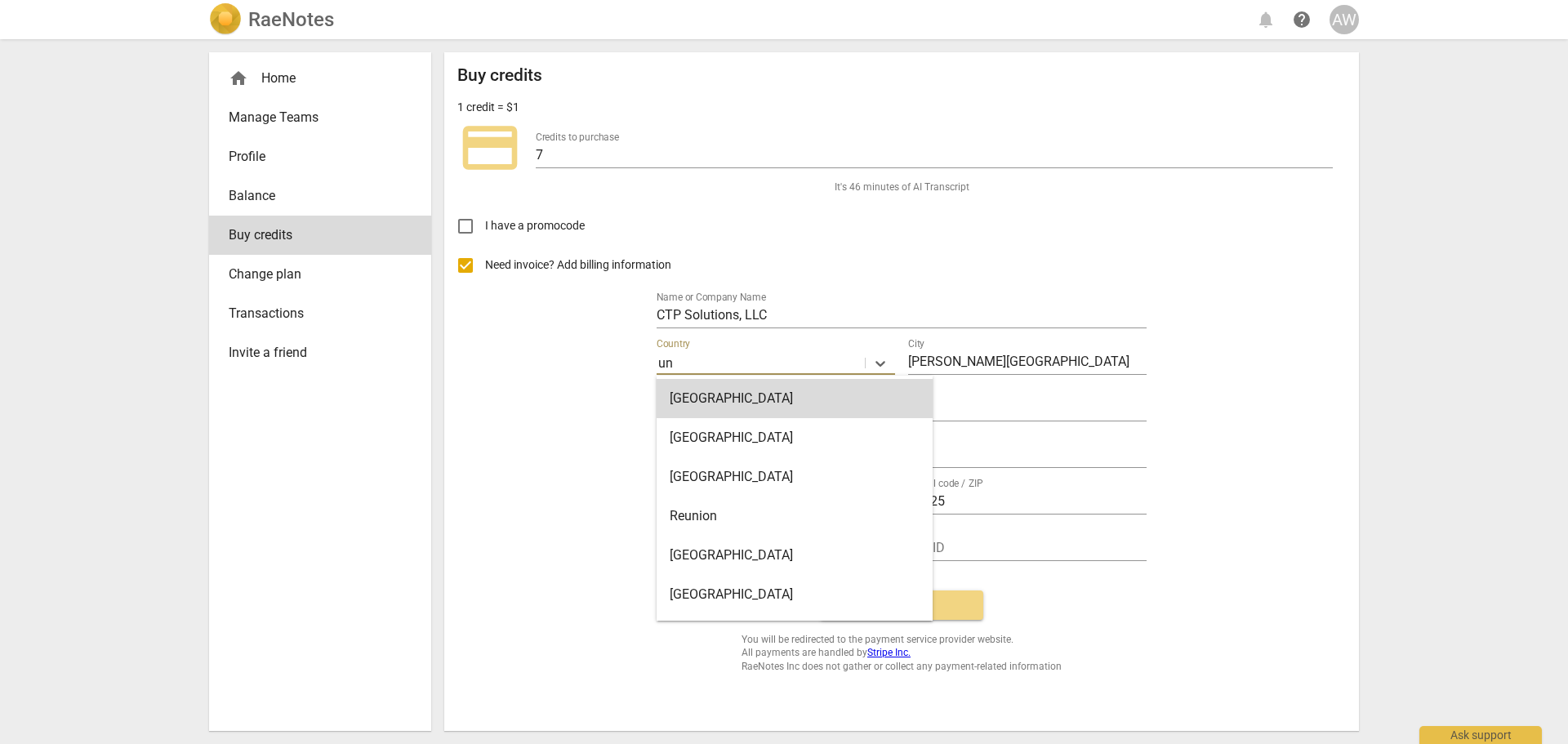
type input "[GEOGRAPHIC_DATA]"
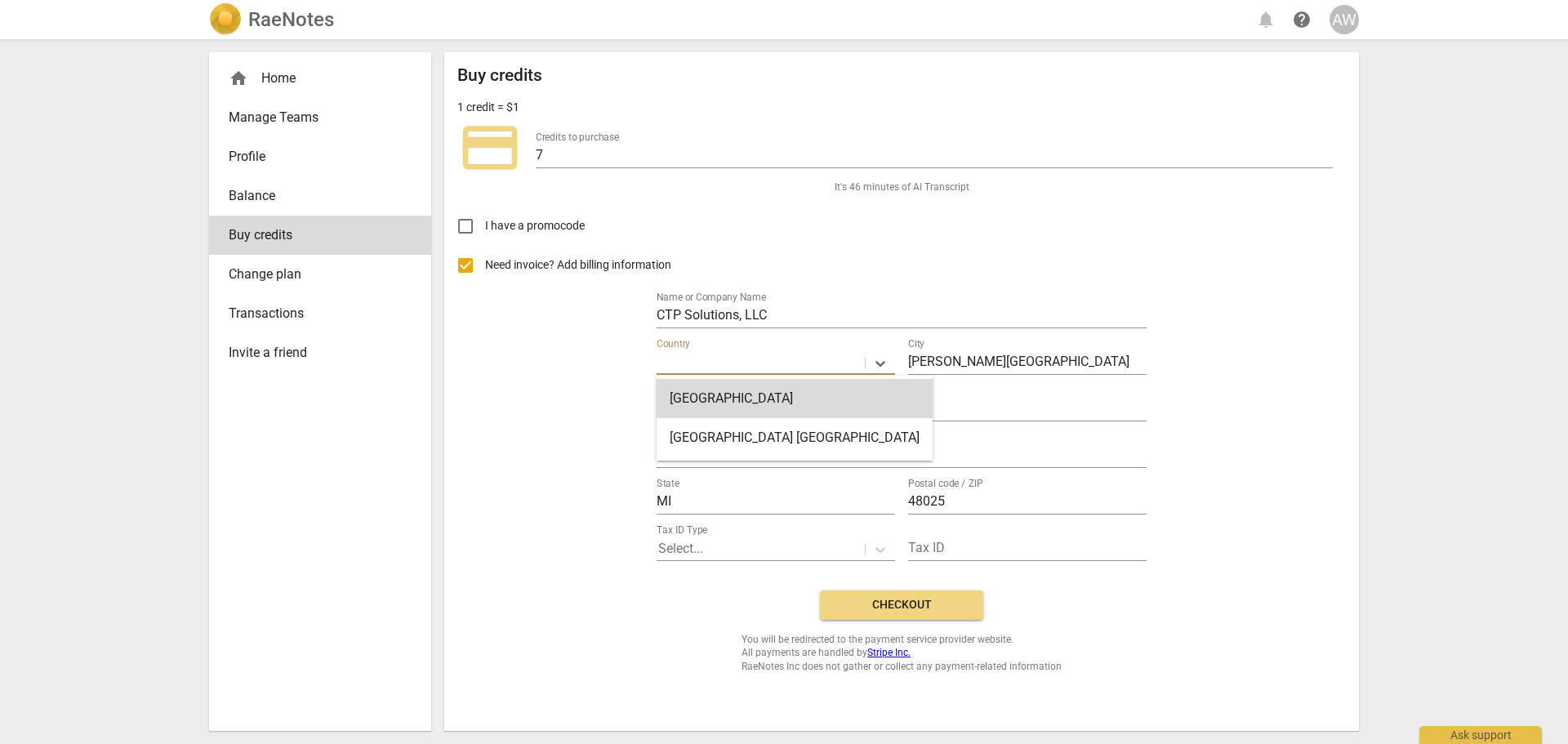
click at [583, 386] on div "Need invoice? Add billing information Name or Company Name CTP Solutions, LLC 2…" at bounding box center [901, 411] width 889 height 331
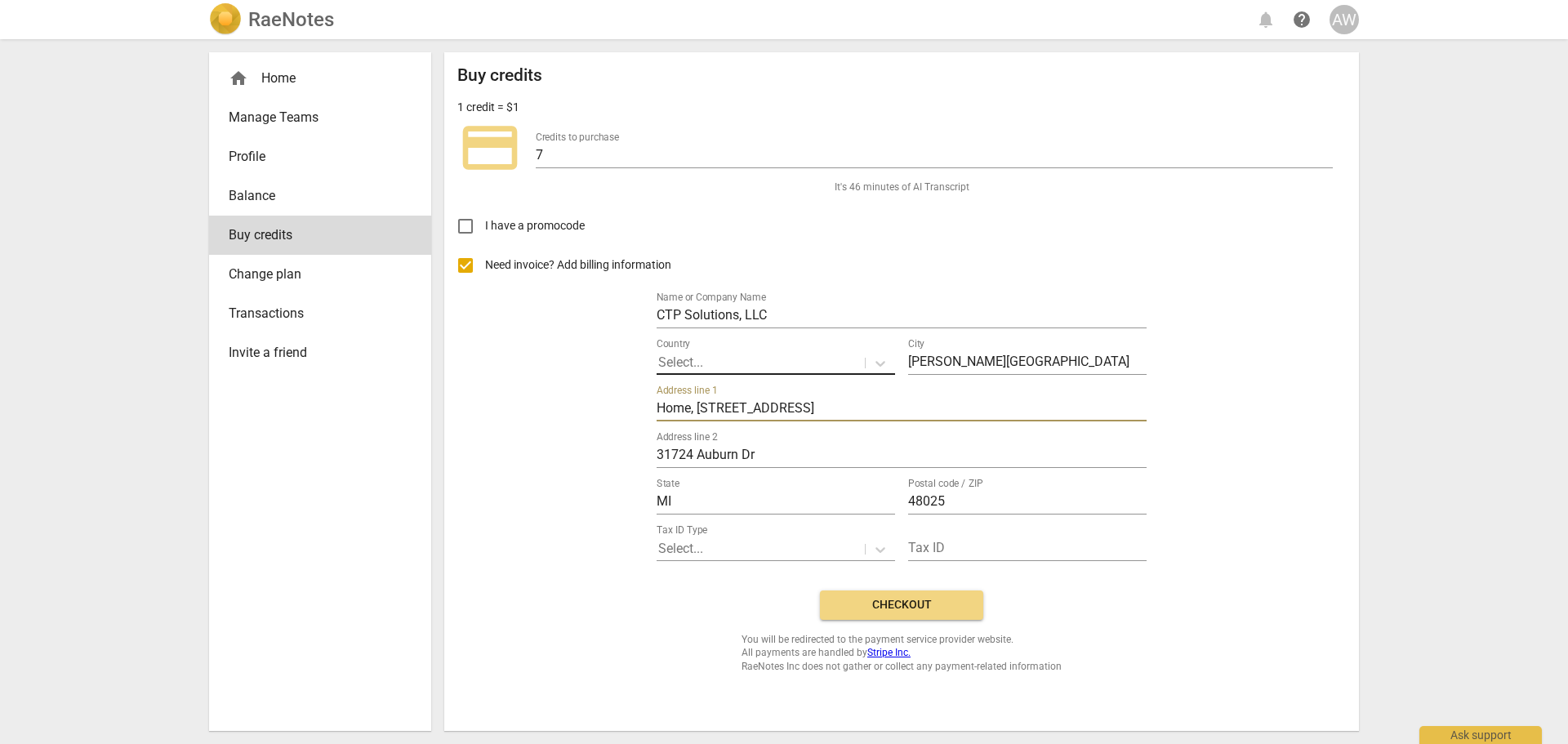
drag, startPoint x: 936, startPoint y: 414, endPoint x: 801, endPoint y: 405, distance: 135.3
click at [801, 405] on input "Home, [STREET_ADDRESS]" at bounding box center [901, 410] width 490 height 24
drag, startPoint x: 696, startPoint y: 402, endPoint x: 614, endPoint y: 411, distance: 82.5
click at [614, 411] on div "Need invoice? Add billing information Name or Company Name CTP Solutions, LLC C…" at bounding box center [901, 411] width 889 height 331
type input "31724 Auburn Dr"
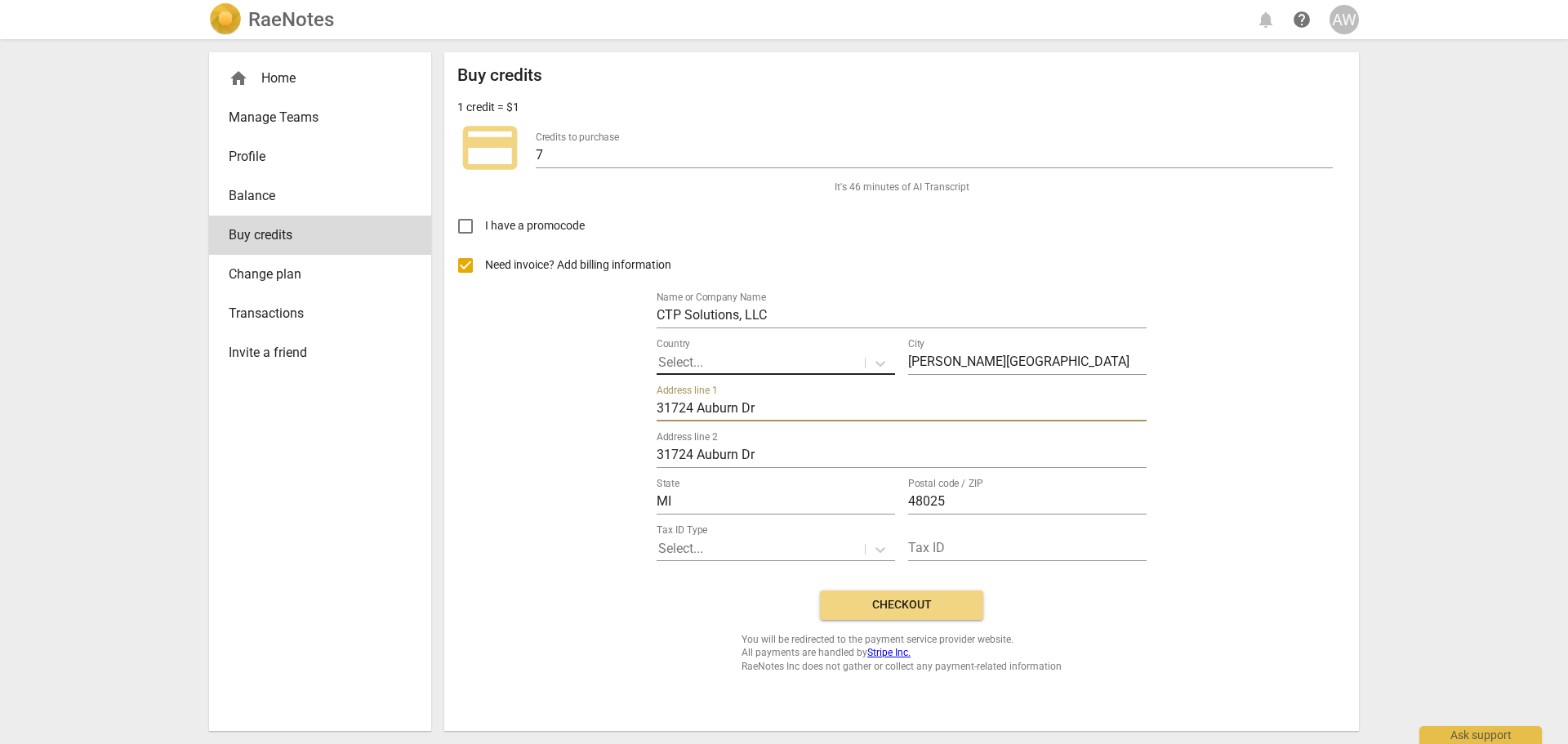
click at [612, 426] on div "Need invoice? Add billing information Name or Company Name CTP Solutions, LLC C…" at bounding box center [901, 411] width 889 height 331
click at [790, 441] on div "Address line [STREET_ADDRESS]" at bounding box center [901, 449] width 490 height 37
drag, startPoint x: 791, startPoint y: 452, endPoint x: 547, endPoint y: 448, distance: 244.0
click at [547, 448] on div "Need invoice? Add billing information Name or Company Name CTP Solutions, LLC C…" at bounding box center [901, 411] width 889 height 331
click at [482, 449] on div "Need invoice? Add billing information Name or Company Name CTP Solutions, LLC C…" at bounding box center [901, 411] width 889 height 331
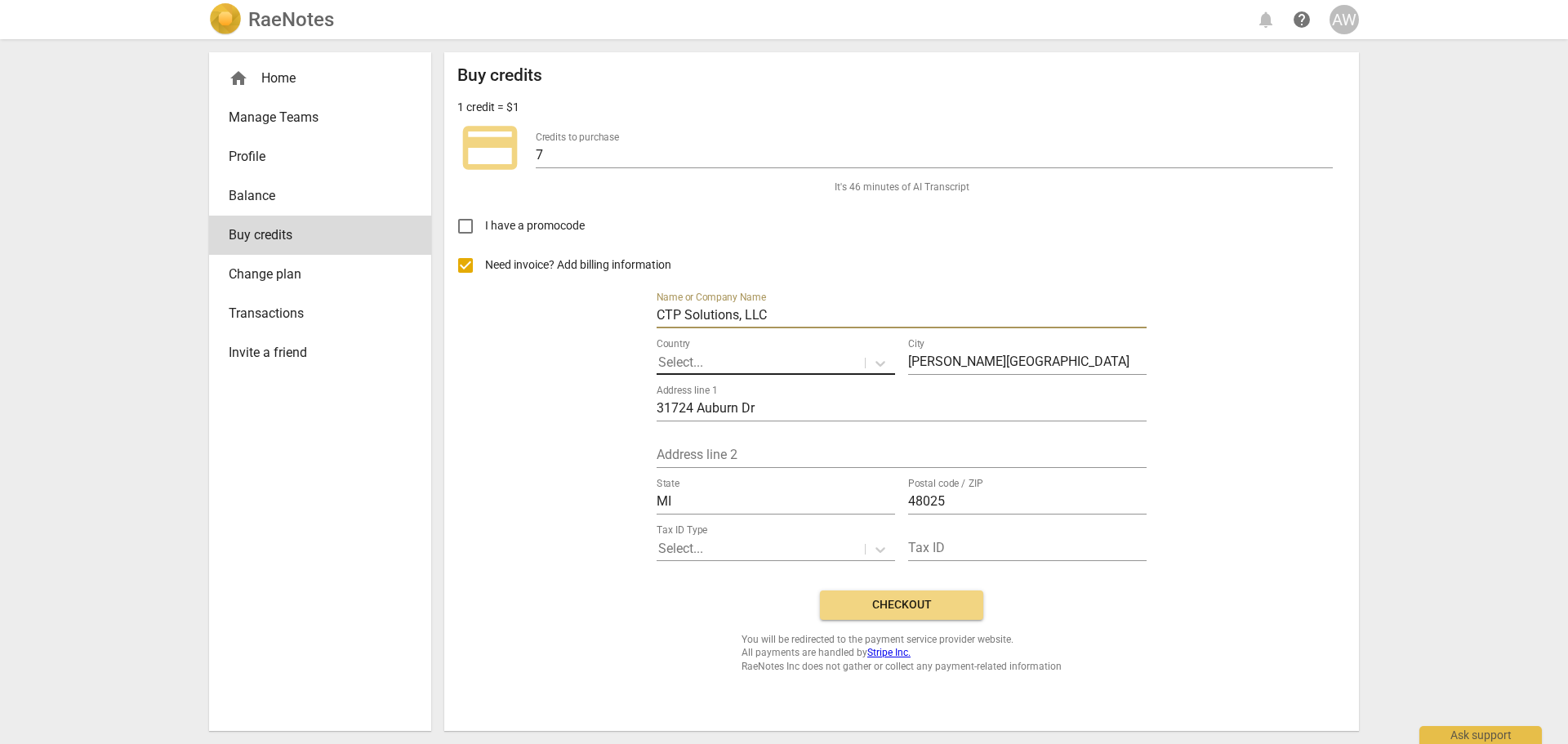
drag, startPoint x: 792, startPoint y: 305, endPoint x: 626, endPoint y: 304, distance: 166.0
click at [626, 304] on div "Need invoice? Add billing information Name or Company Name CTP Solutions, LLC C…" at bounding box center [901, 411] width 889 height 331
type input "[PERSON_NAME]"
click at [566, 401] on div "Need invoice? Add billing information Name or Company Name [PERSON_NAME] Countr…" at bounding box center [901, 411] width 889 height 331
click at [919, 601] on span "Checkout" at bounding box center [901, 605] width 137 height 16
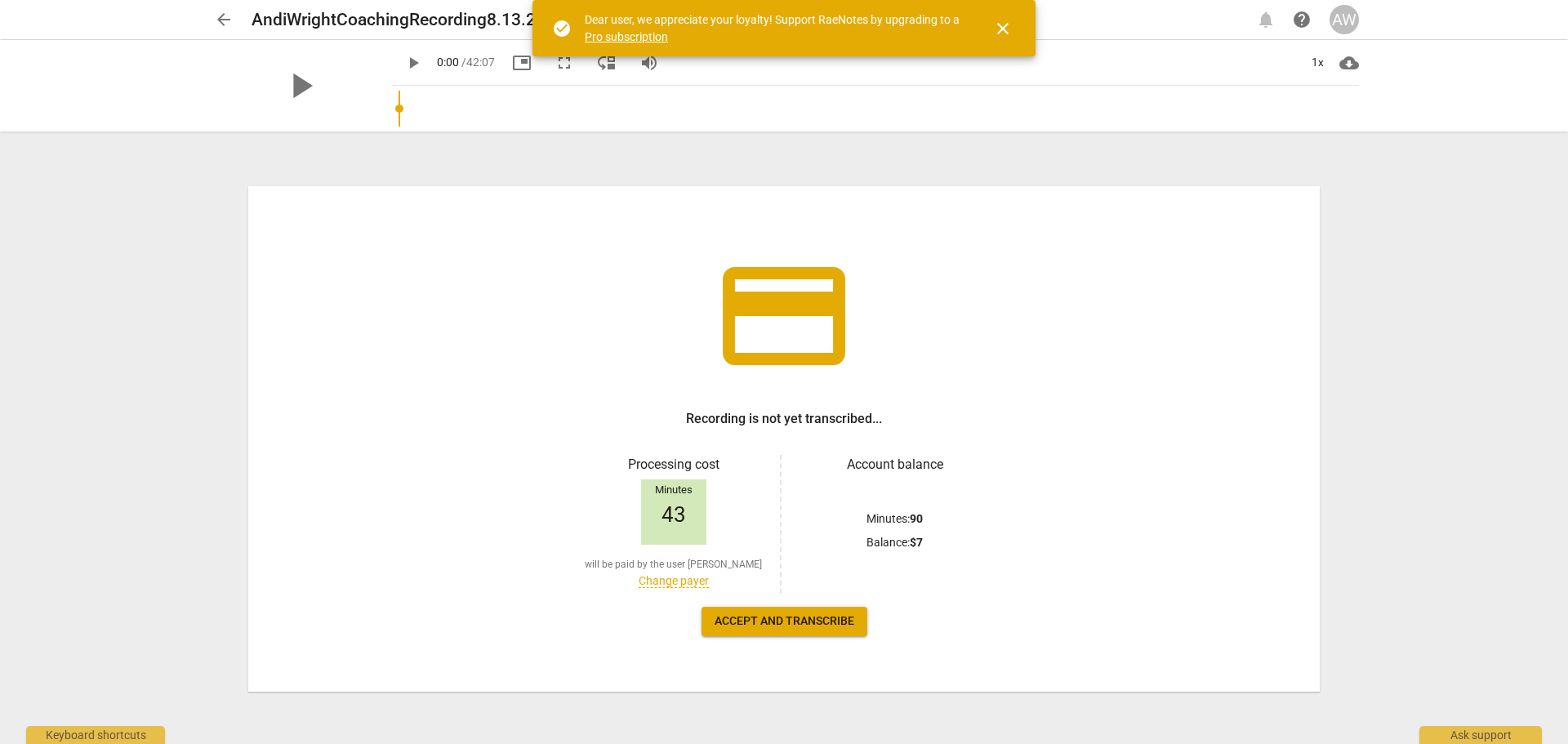
click at [816, 618] on span "Accept and transcribe" at bounding box center [784, 621] width 139 height 16
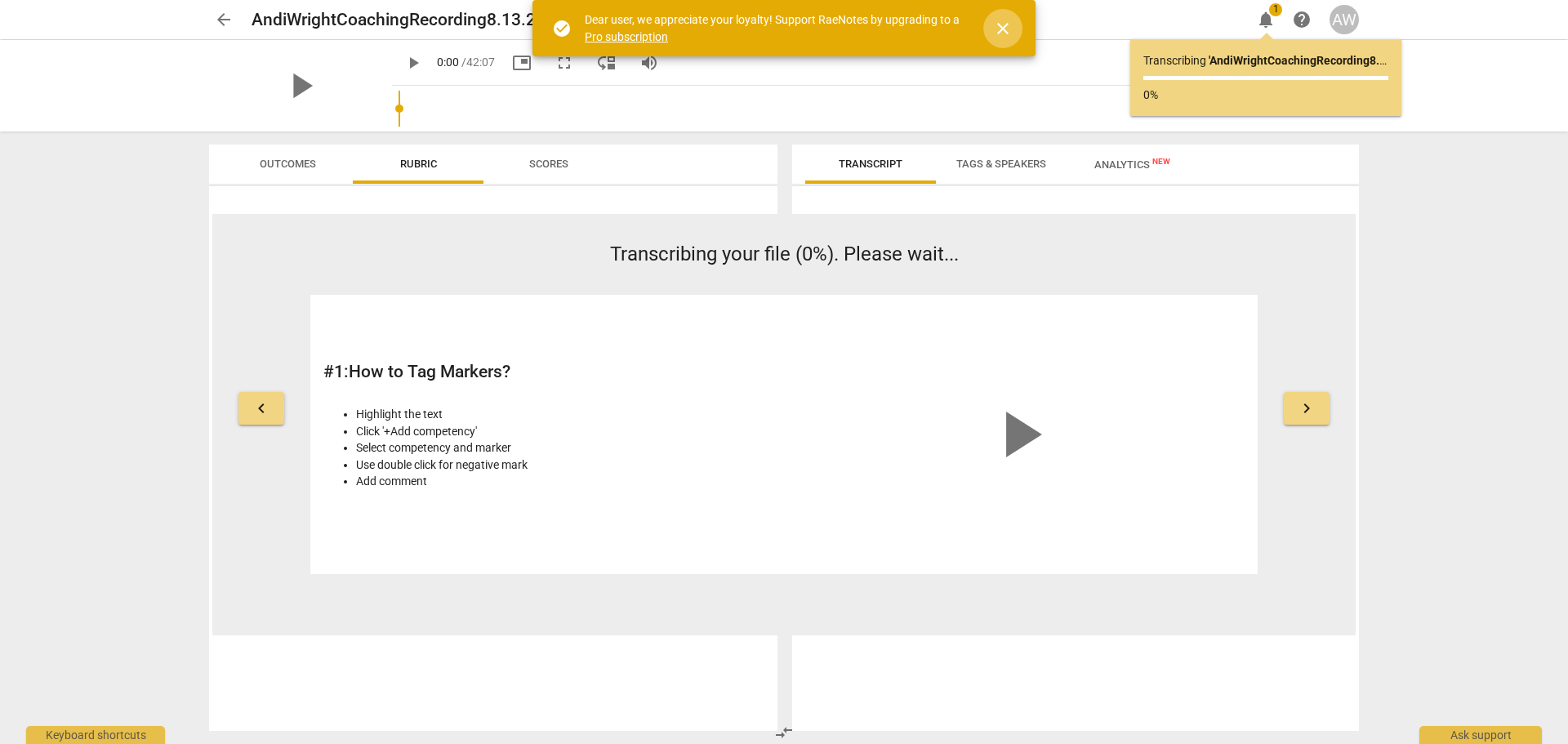
click at [1003, 29] on span "close" at bounding box center [1003, 28] width 19 height 19
